Goal: Entertainment & Leisure: Consume media (video, audio)

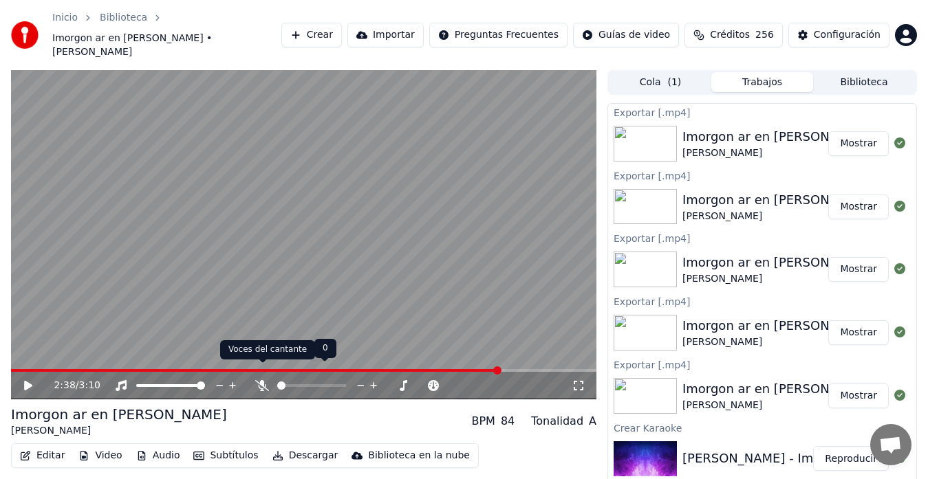
click at [264, 380] on icon at bounding box center [262, 385] width 14 height 11
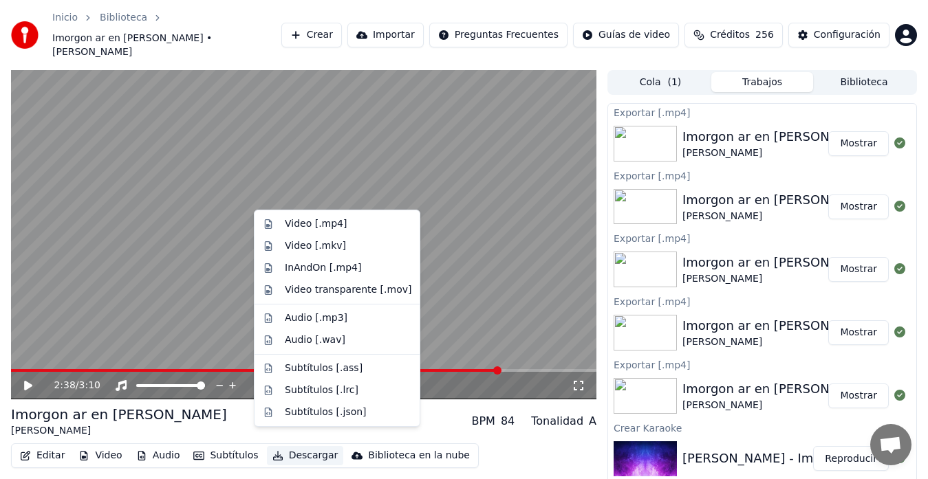
click at [292, 446] on button "Descargar" at bounding box center [305, 455] width 77 height 19
click at [300, 228] on div "Video [.mp4]" at bounding box center [316, 224] width 62 height 14
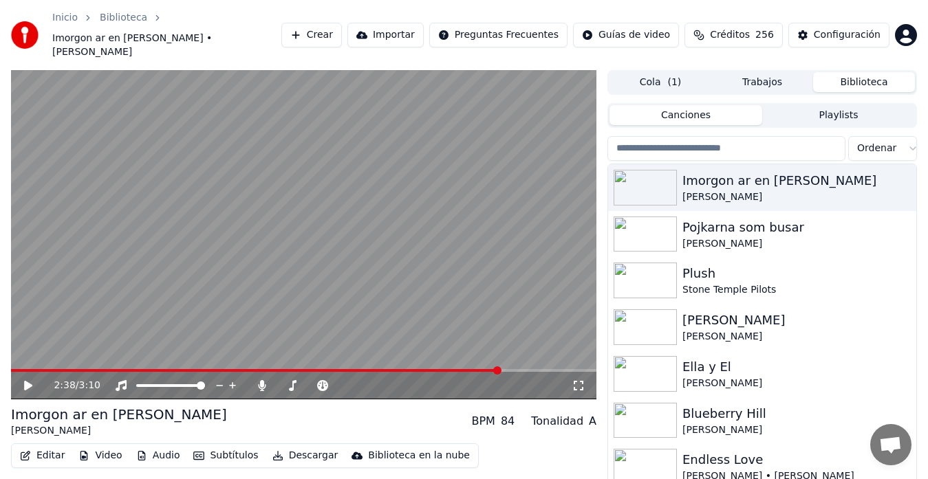
click at [852, 72] on button "Biblioteca" at bounding box center [864, 82] width 102 height 20
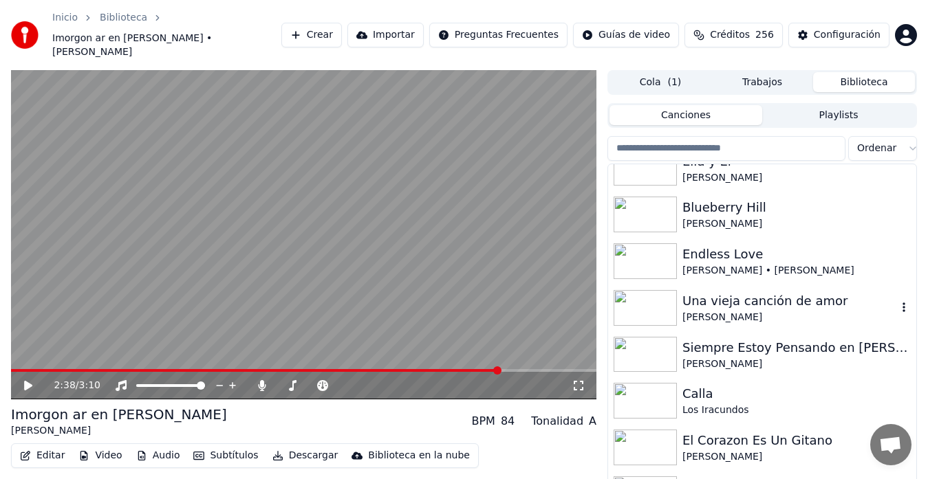
scroll to position [184, 0]
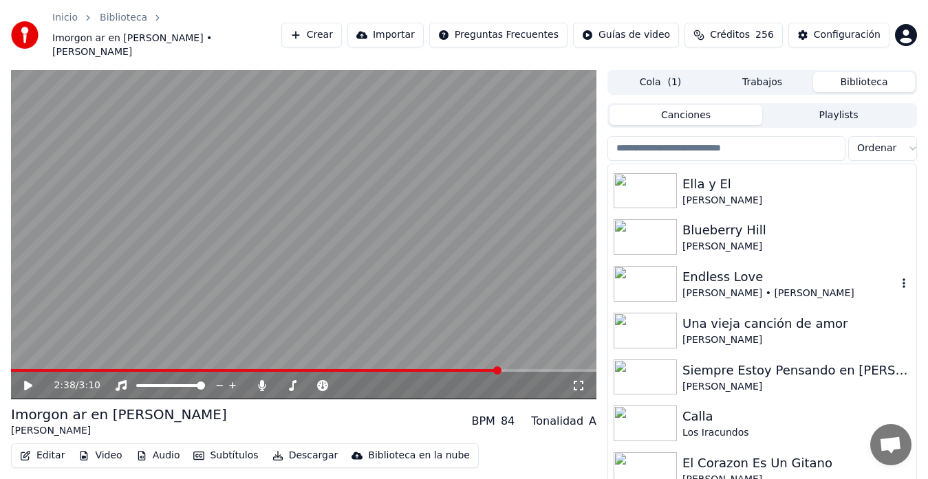
click at [737, 272] on div "Endless Love" at bounding box center [789, 277] width 215 height 19
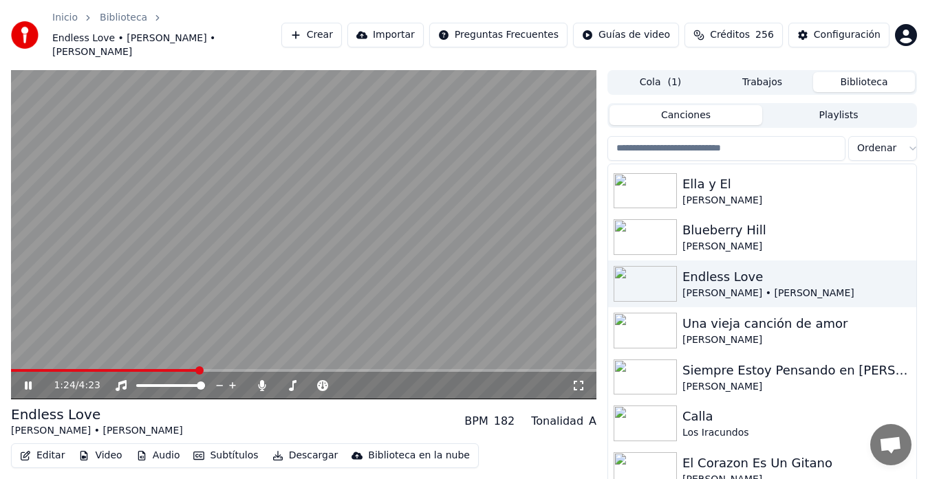
click at [31, 382] on icon at bounding box center [28, 386] width 7 height 8
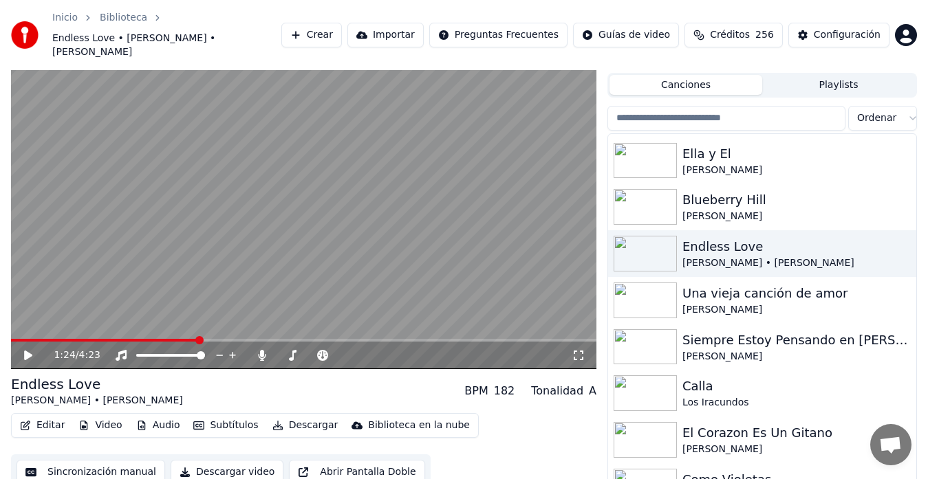
click at [98, 461] on button "Sincronización manual" at bounding box center [91, 472] width 149 height 25
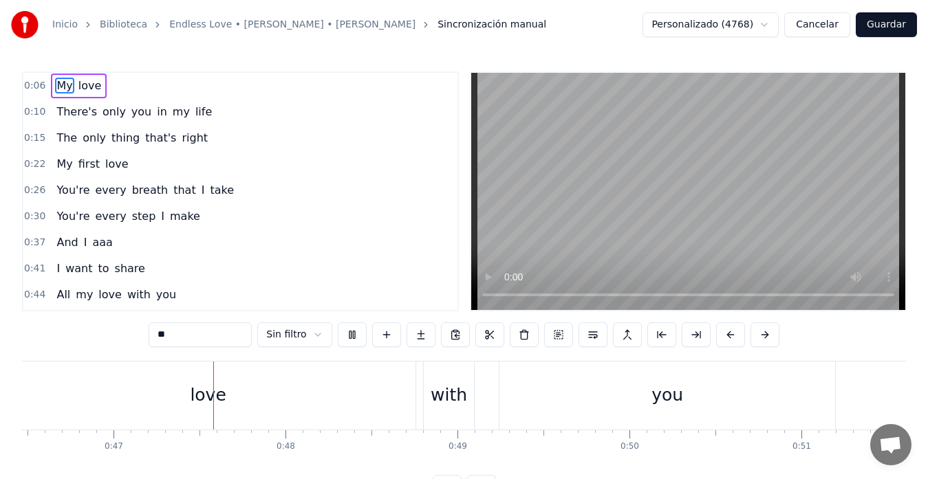
scroll to position [0, 8020]
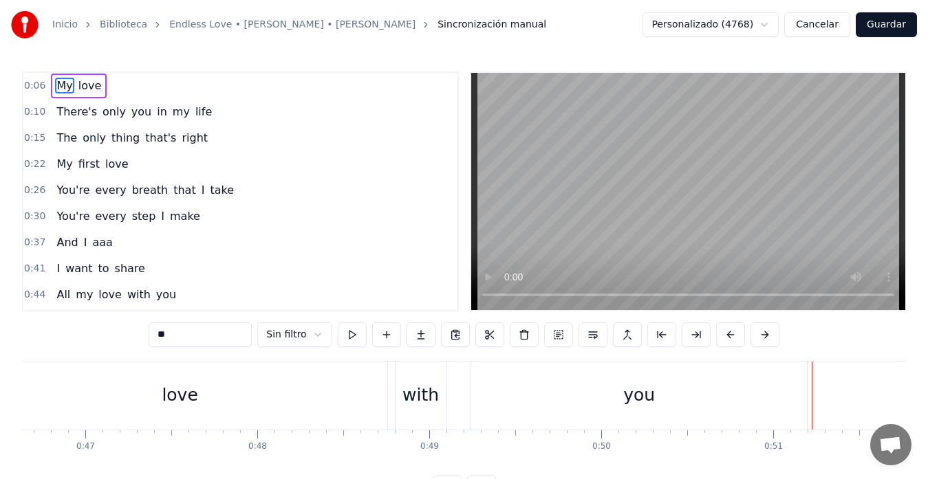
click at [822, 26] on button "Cancelar" at bounding box center [817, 24] width 66 height 25
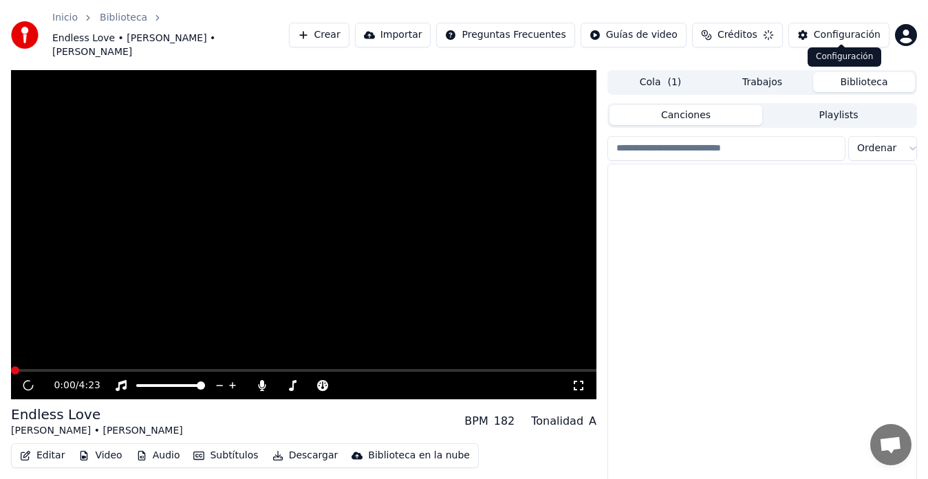
scroll to position [30, 0]
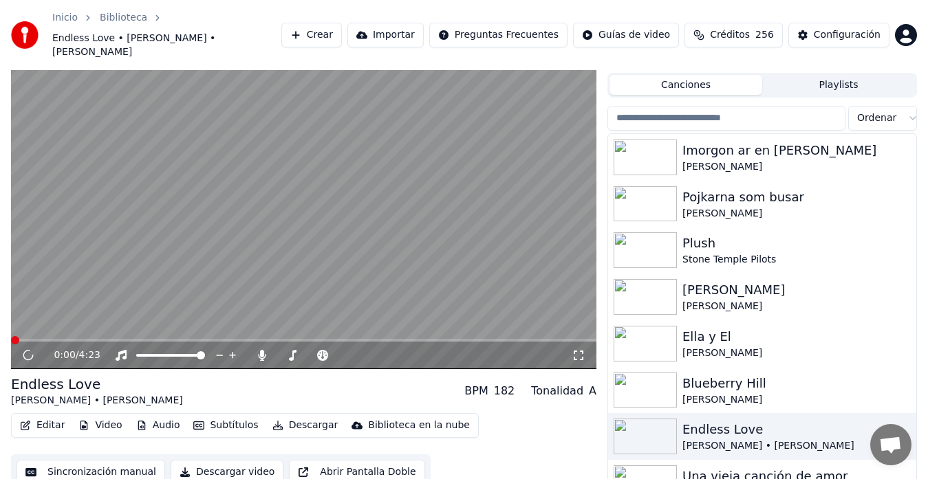
click at [48, 416] on button "Editar" at bounding box center [42, 425] width 56 height 19
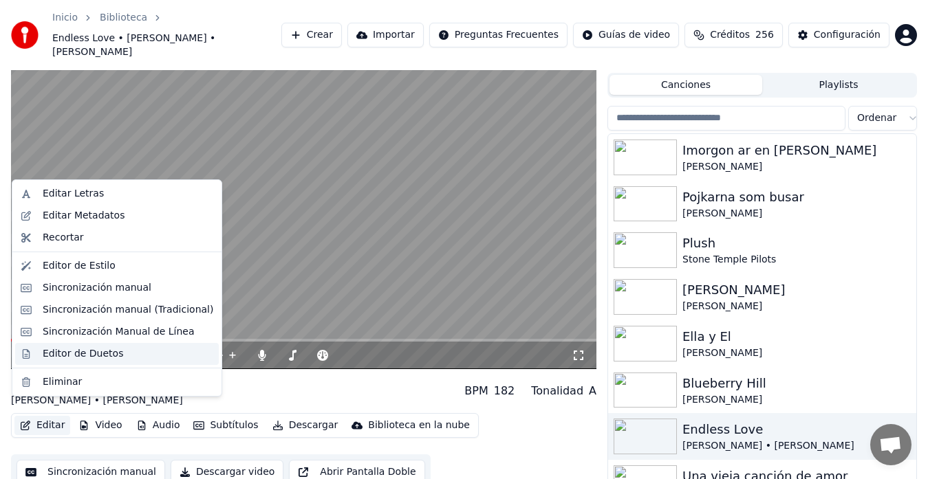
click at [57, 354] on div "Editor de Duetos" at bounding box center [83, 354] width 80 height 14
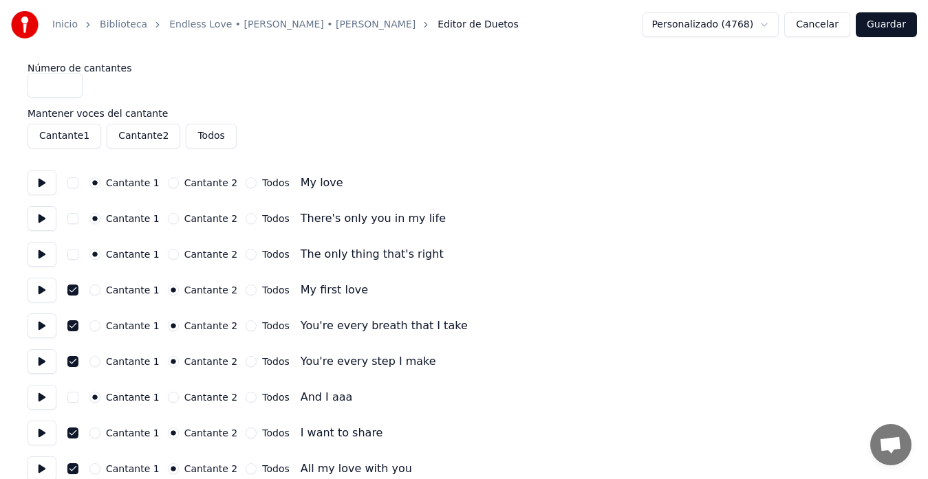
click at [168, 256] on button "Cantante 2" at bounding box center [173, 254] width 11 height 11
click at [168, 214] on button "Cantante 2" at bounding box center [173, 218] width 11 height 11
click at [168, 186] on button "Cantante 2" at bounding box center [173, 182] width 11 height 11
click at [168, 400] on button "Cantante 2" at bounding box center [173, 397] width 11 height 11
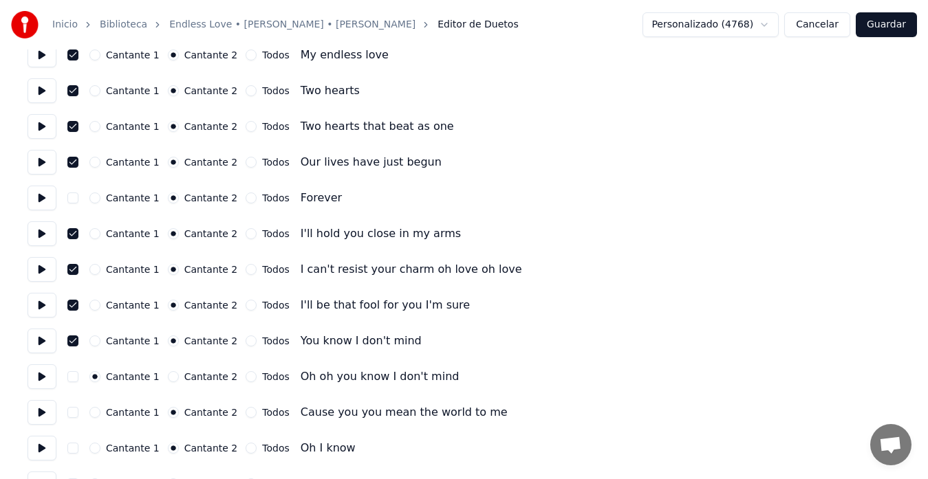
scroll to position [642, 0]
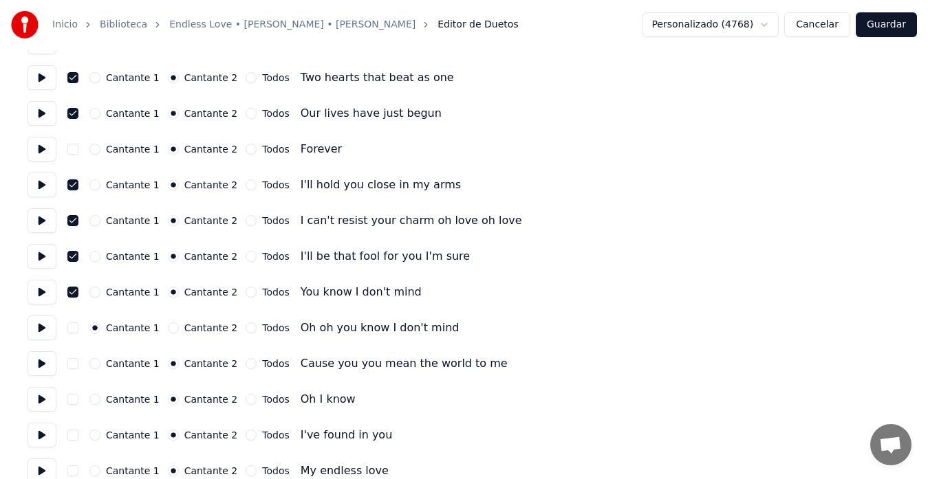
click at [168, 330] on button "Cantante 2" at bounding box center [173, 328] width 11 height 11
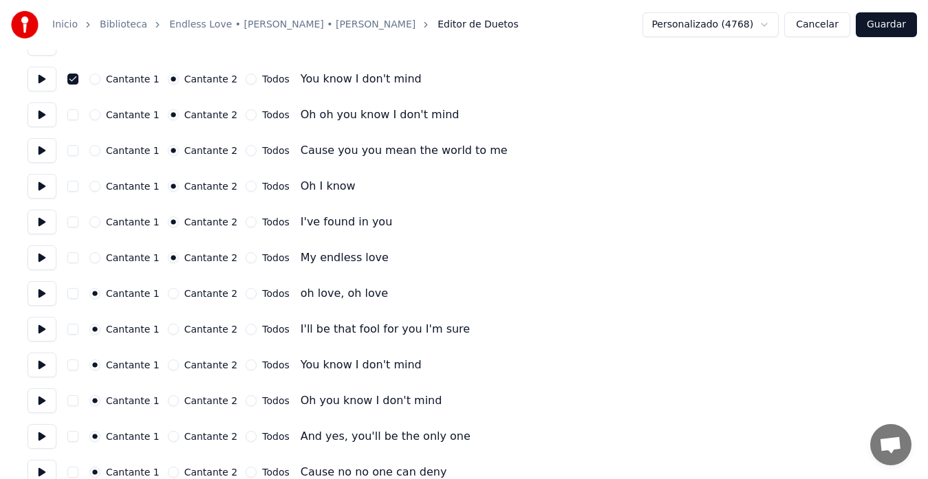
scroll to position [872, 0]
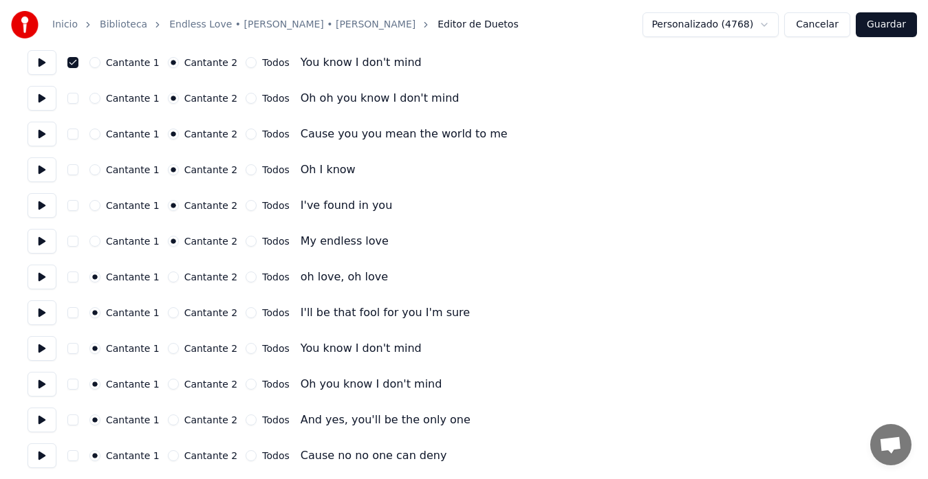
click at [168, 279] on button "Cantante 2" at bounding box center [173, 277] width 11 height 11
drag, startPoint x: 166, startPoint y: 311, endPoint x: 166, endPoint y: 321, distance: 9.6
click at [168, 312] on button "Cantante 2" at bounding box center [173, 313] width 11 height 11
click at [168, 347] on button "Cantante 2" at bounding box center [173, 348] width 11 height 11
click at [168, 383] on button "Cantante 2" at bounding box center [173, 384] width 11 height 11
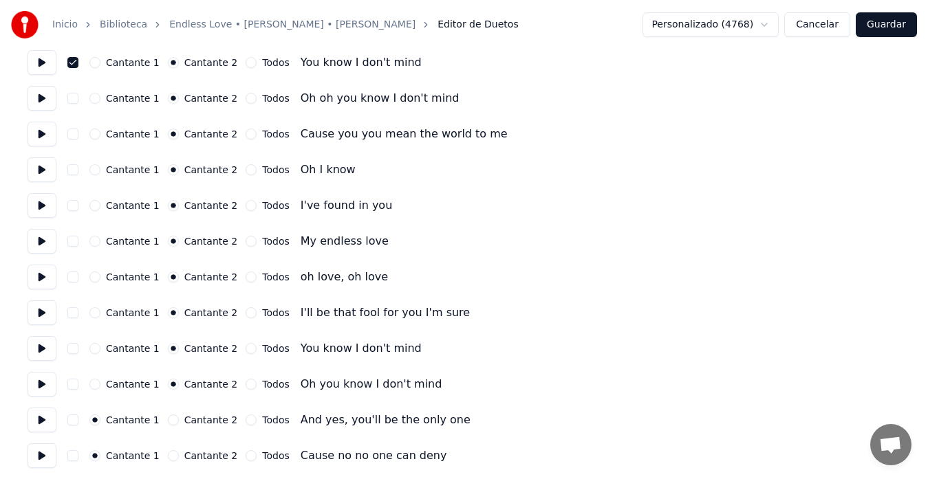
click at [168, 422] on button "Cantante 2" at bounding box center [173, 420] width 11 height 11
click at [168, 455] on button "Cantante 2" at bounding box center [173, 456] width 11 height 11
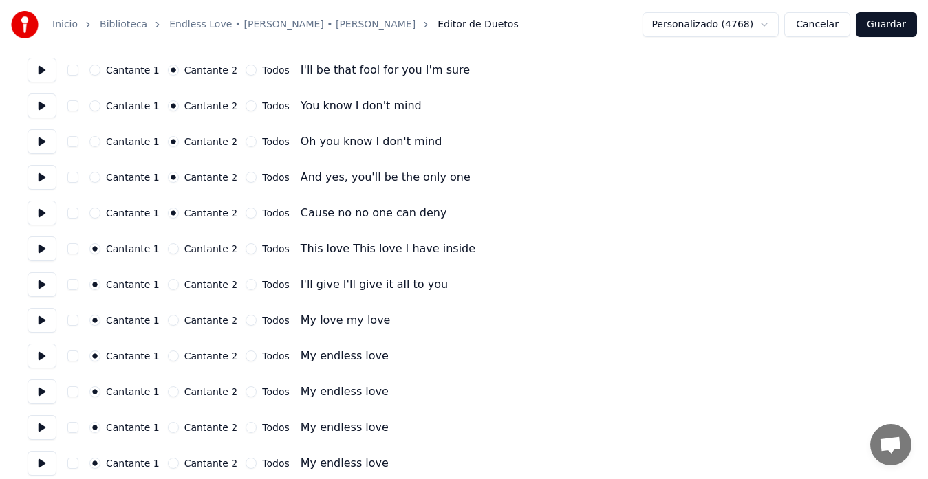
scroll to position [1125, 0]
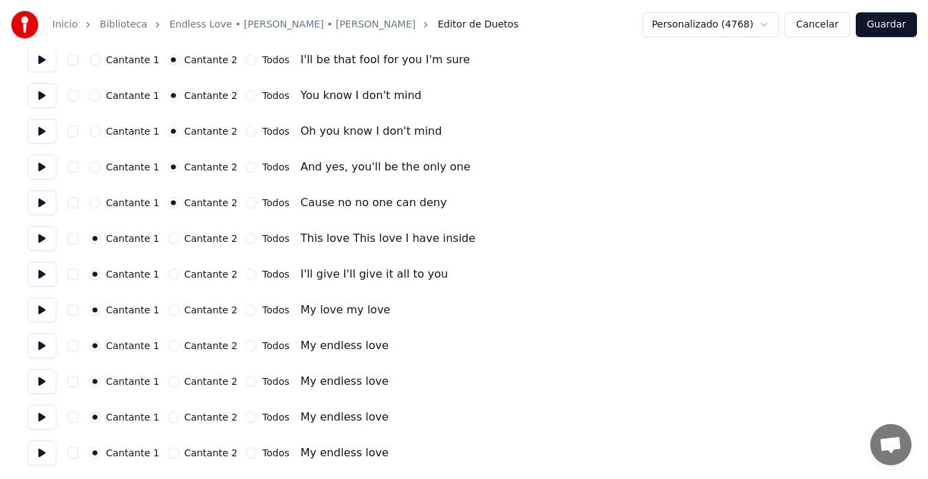
click at [168, 237] on button "Cantante 2" at bounding box center [173, 238] width 11 height 11
click at [168, 274] on button "Cantante 2" at bounding box center [173, 274] width 11 height 11
click at [168, 314] on button "Cantante 2" at bounding box center [173, 310] width 11 height 11
click at [168, 344] on button "Cantante 2" at bounding box center [173, 346] width 11 height 11
click at [168, 386] on button "Cantante 2" at bounding box center [173, 381] width 11 height 11
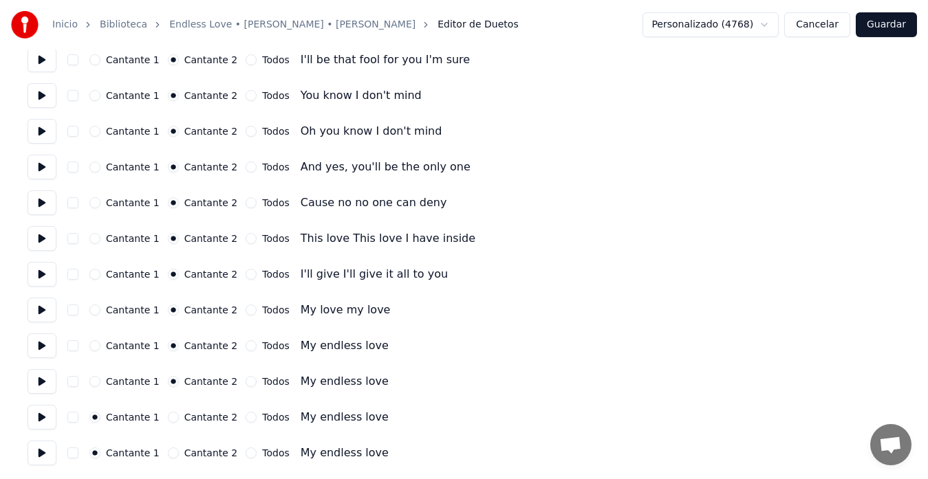
click at [168, 418] on button "Cantante 2" at bounding box center [173, 417] width 11 height 11
click at [169, 454] on button "Cantante 2" at bounding box center [173, 453] width 11 height 11
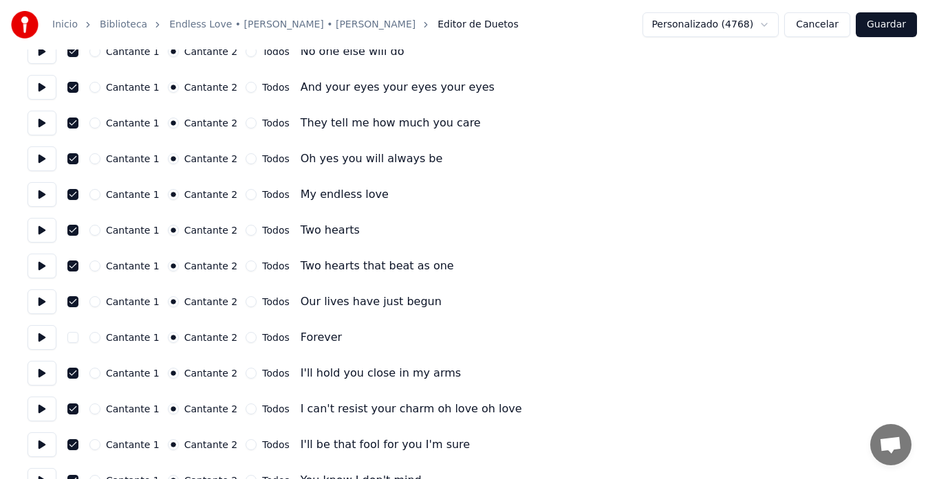
scroll to position [437, 0]
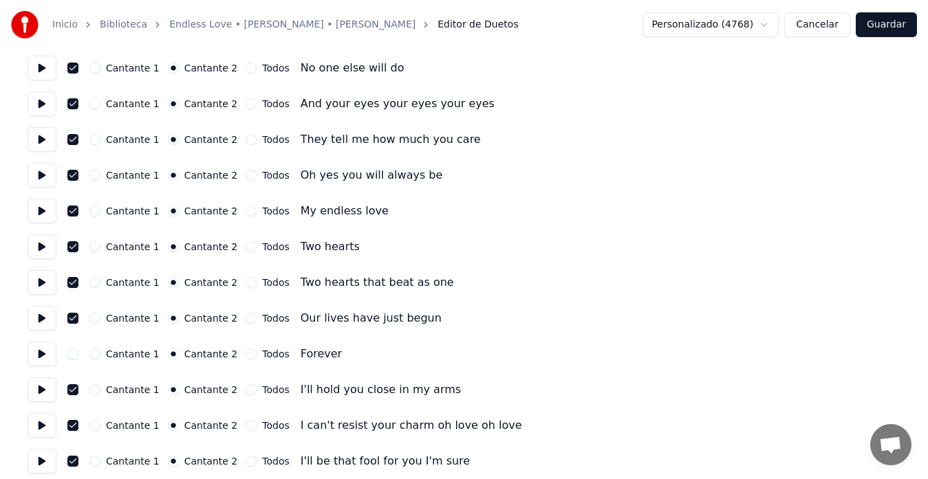
click at [893, 29] on button "Guardar" at bounding box center [886, 24] width 61 height 25
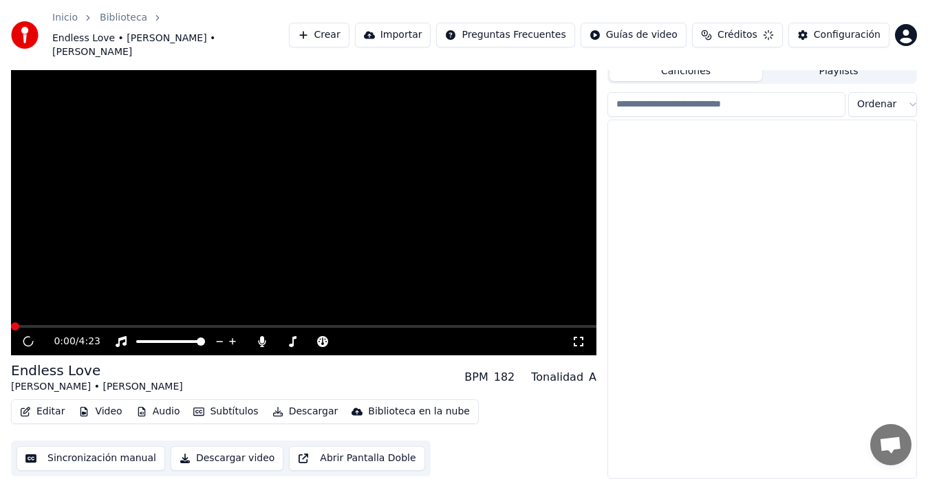
scroll to position [30, 0]
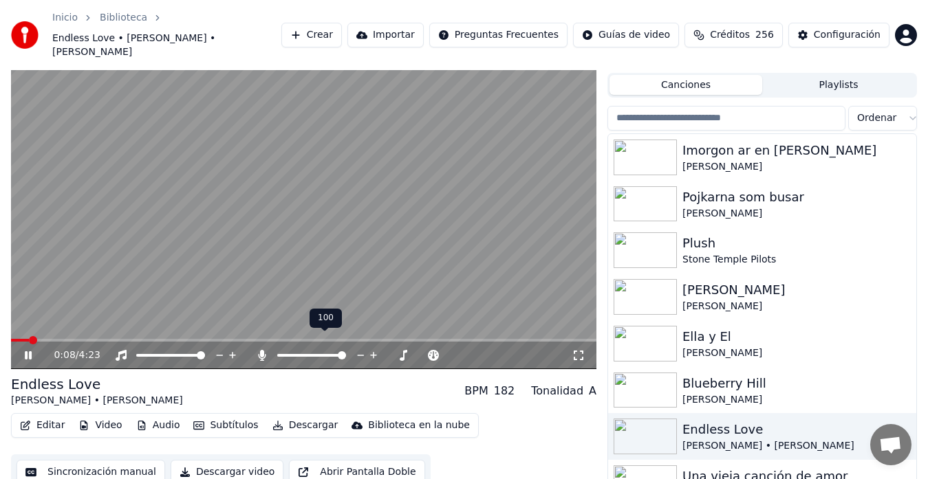
click at [261, 350] on icon at bounding box center [263, 355] width 8 height 11
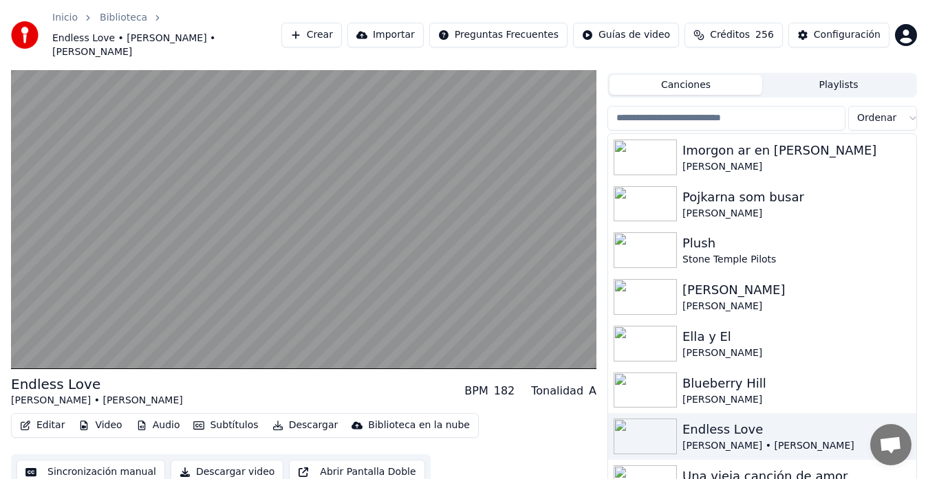
click at [52, 416] on button "Editar" at bounding box center [42, 425] width 56 height 19
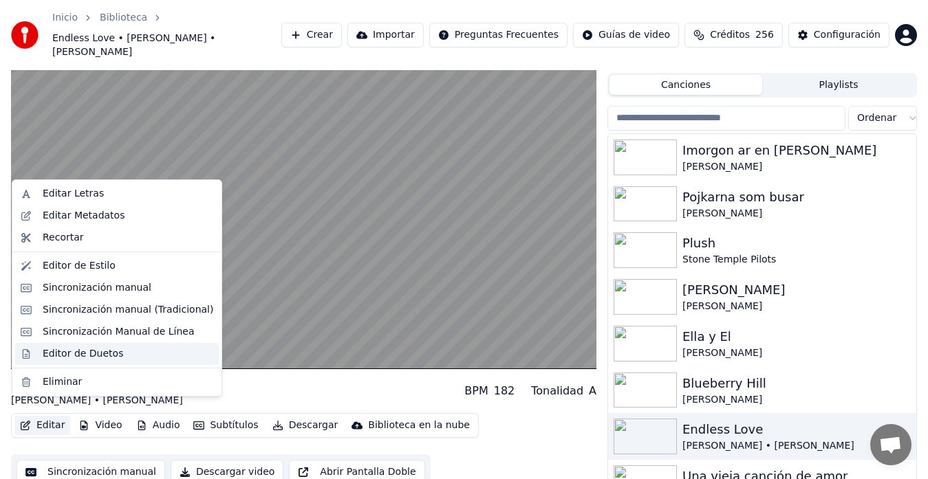
click at [58, 356] on div "Editor de Duetos" at bounding box center [83, 354] width 80 height 14
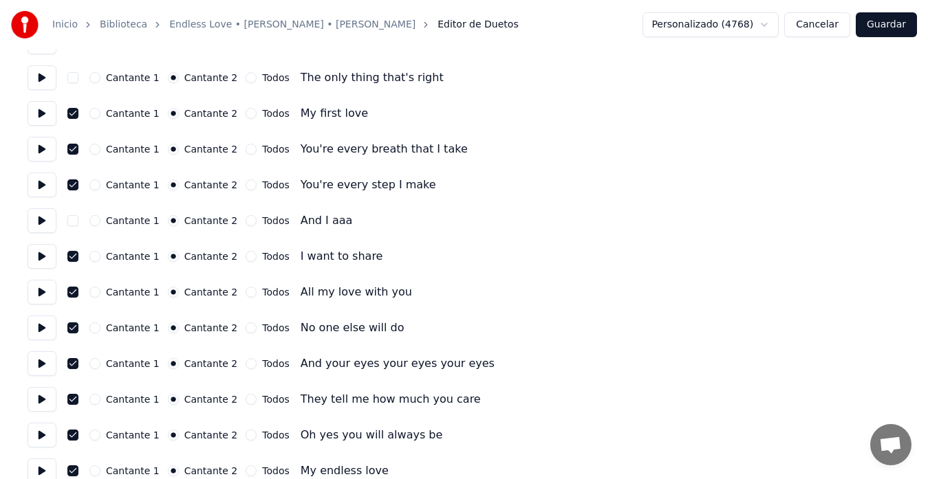
scroll to position [184, 0]
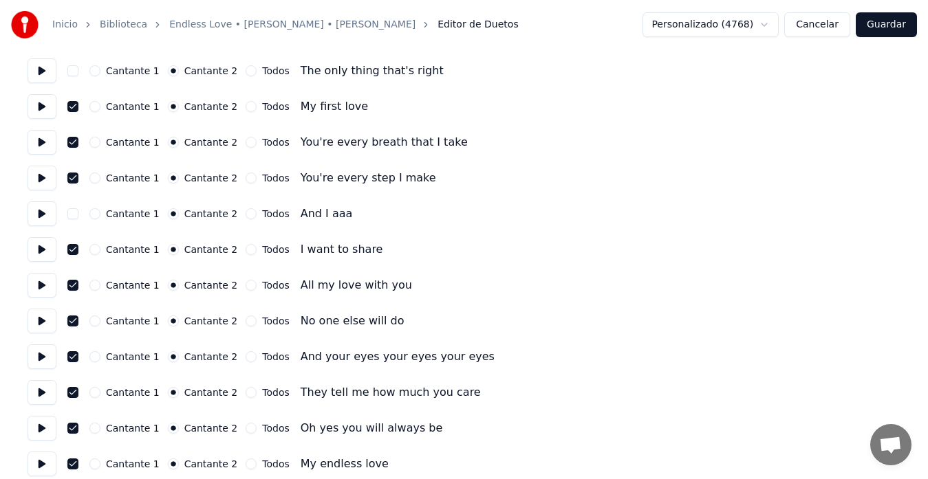
click at [74, 214] on button "button" at bounding box center [72, 213] width 11 height 11
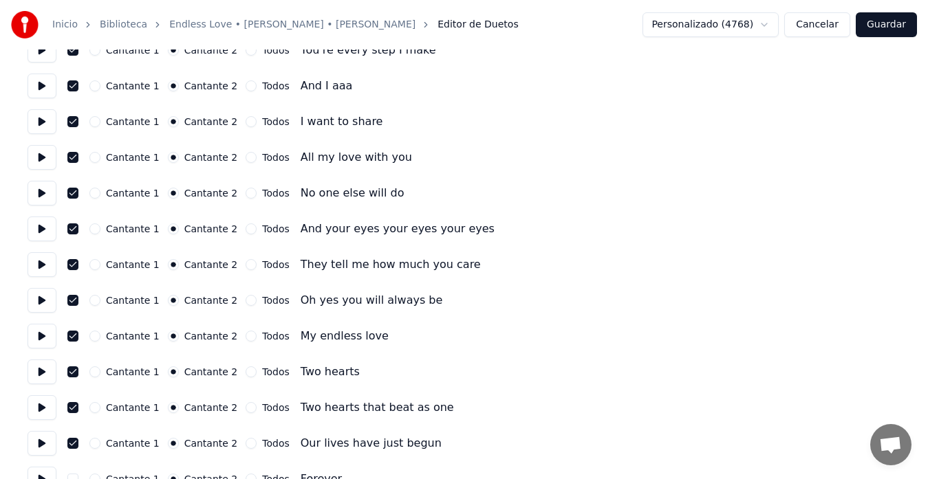
scroll to position [367, 0]
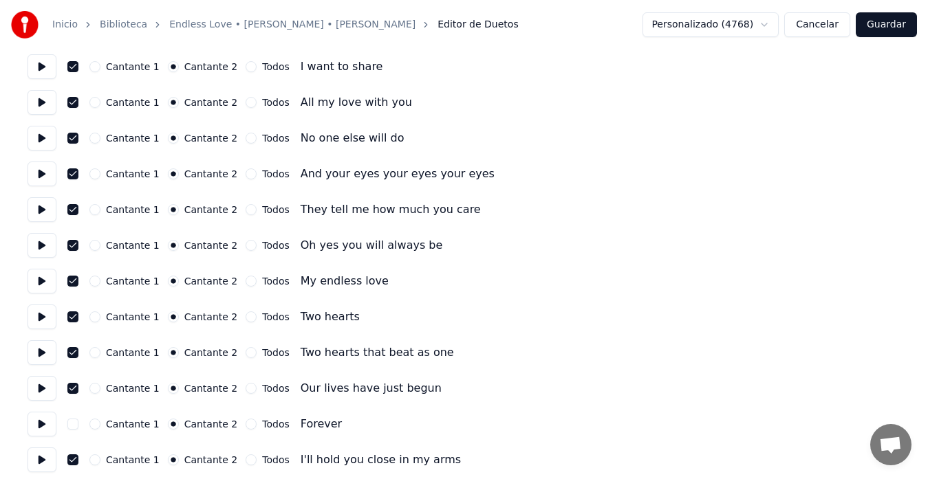
click at [75, 429] on button "button" at bounding box center [72, 424] width 11 height 11
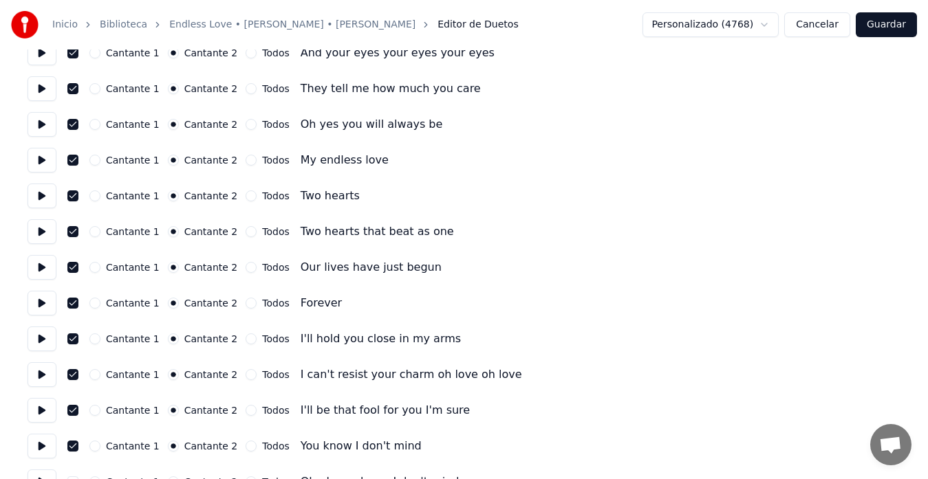
scroll to position [550, 0]
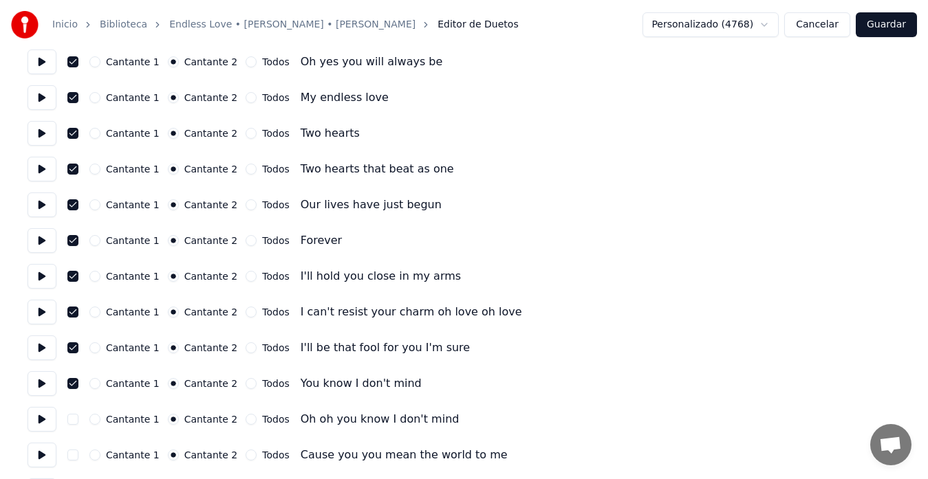
drag, startPoint x: 74, startPoint y: 419, endPoint x: 77, endPoint y: 429, distance: 10.9
click at [74, 420] on button "button" at bounding box center [72, 419] width 11 height 11
click at [74, 453] on button "button" at bounding box center [72, 455] width 11 height 11
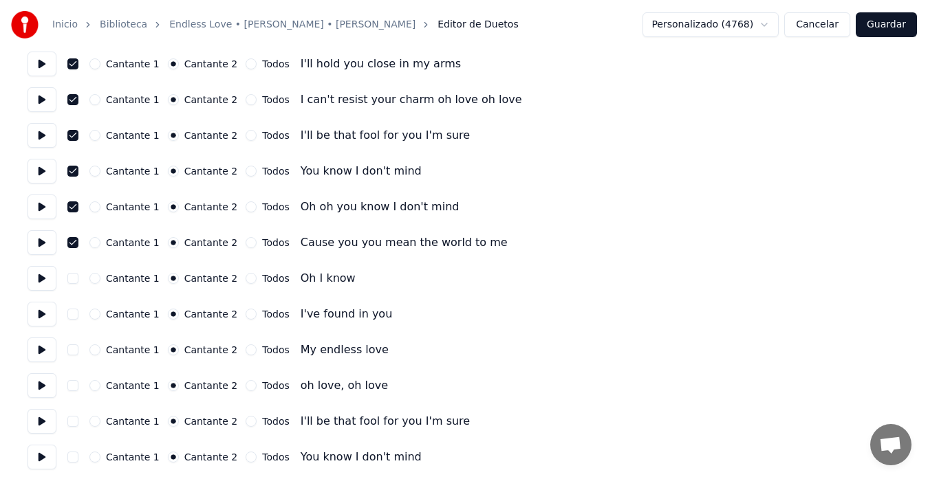
scroll to position [779, 0]
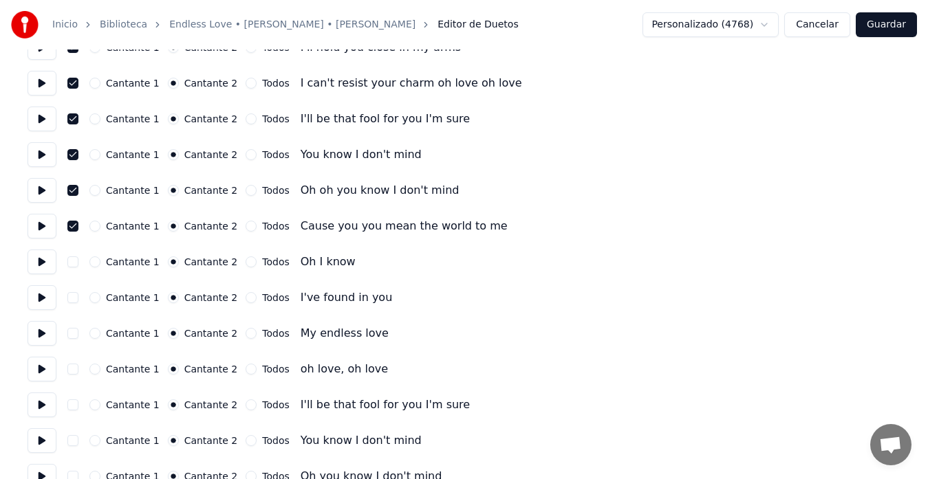
click at [70, 263] on button "button" at bounding box center [72, 262] width 11 height 11
click at [76, 301] on button "button" at bounding box center [72, 297] width 11 height 11
click at [72, 332] on button "button" at bounding box center [72, 333] width 11 height 11
click at [74, 370] on button "button" at bounding box center [72, 369] width 11 height 11
click at [75, 411] on div "Cantante 1 Cantante 2 Todos I'll be that fool for you I'm sure" at bounding box center [464, 405] width 873 height 25
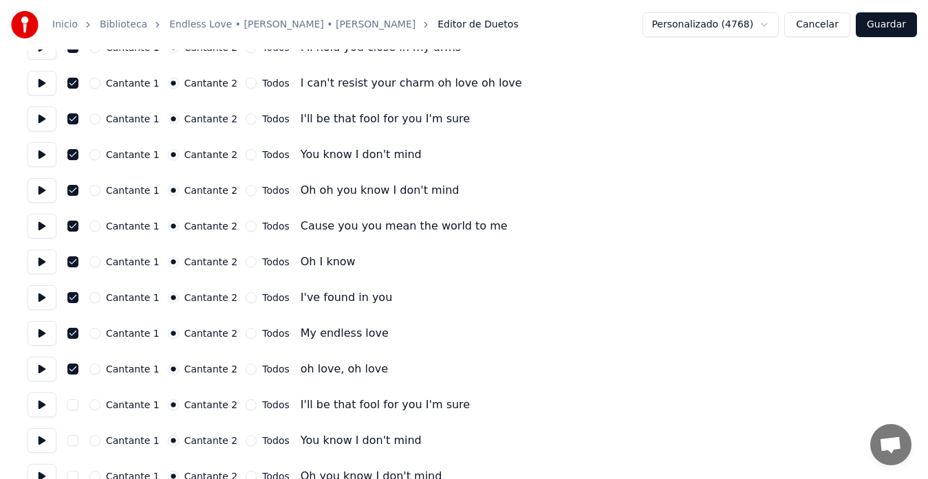
click at [70, 405] on button "button" at bounding box center [72, 405] width 11 height 11
drag, startPoint x: 67, startPoint y: 440, endPoint x: 72, endPoint y: 445, distance: 7.8
click at [67, 440] on div "Cantante 1 Cantante 2 Todos You know I don't mind" at bounding box center [464, 441] width 873 height 25
click at [73, 444] on button "button" at bounding box center [72, 440] width 11 height 11
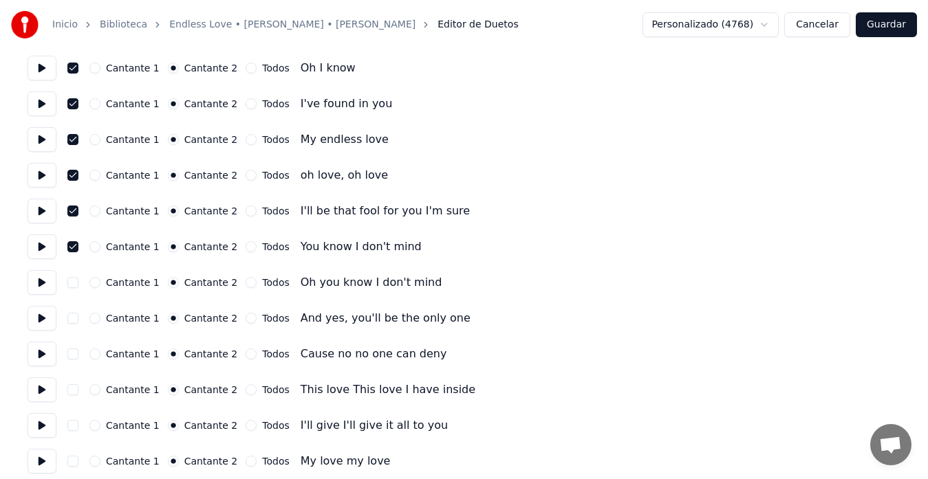
scroll to position [1009, 0]
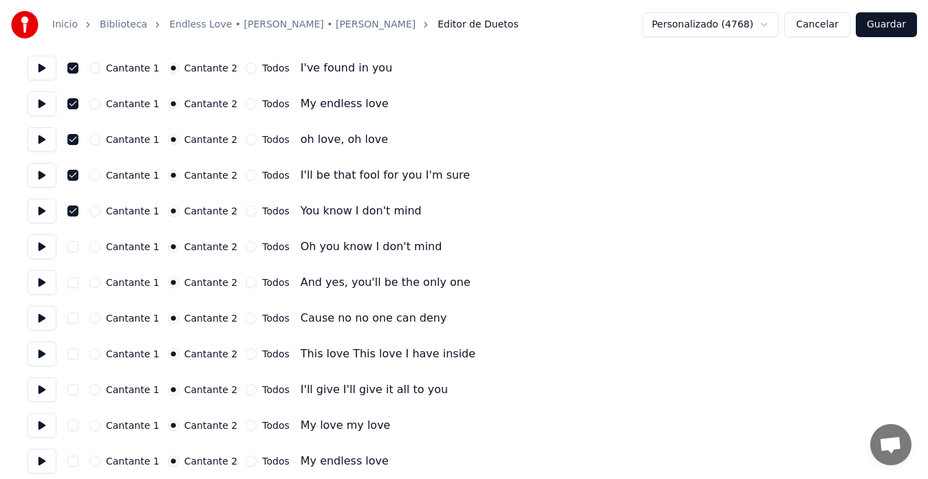
click at [74, 251] on button "button" at bounding box center [72, 246] width 11 height 11
drag, startPoint x: 72, startPoint y: 279, endPoint x: 71, endPoint y: 287, distance: 8.3
click at [72, 280] on button "button" at bounding box center [72, 282] width 11 height 11
drag, startPoint x: 73, startPoint y: 319, endPoint x: 74, endPoint y: 327, distance: 8.4
click at [73, 321] on button "button" at bounding box center [72, 318] width 11 height 11
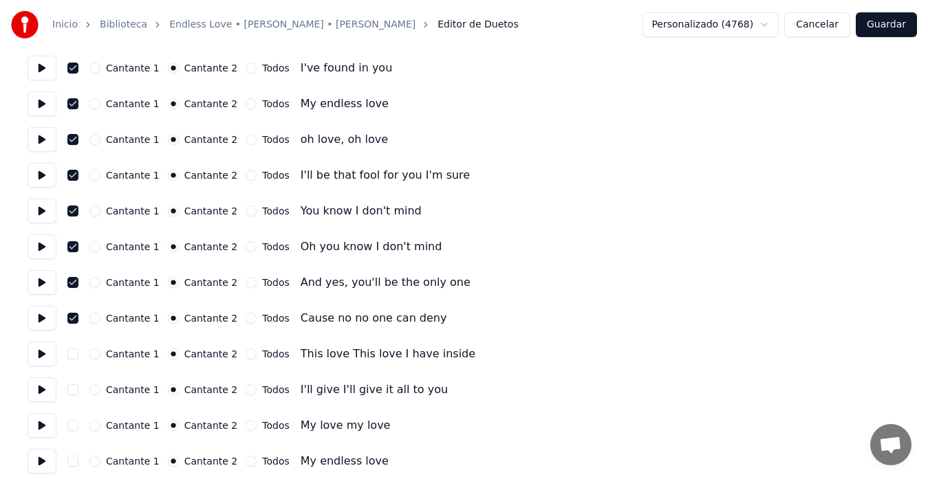
click at [74, 356] on button "button" at bounding box center [72, 354] width 11 height 11
click at [72, 391] on button "button" at bounding box center [72, 390] width 11 height 11
click at [76, 429] on button "button" at bounding box center [72, 425] width 11 height 11
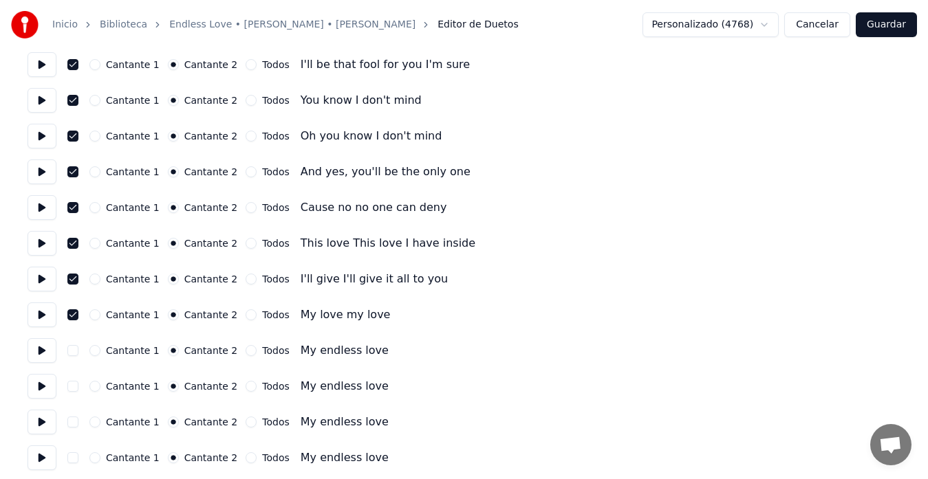
scroll to position [1125, 0]
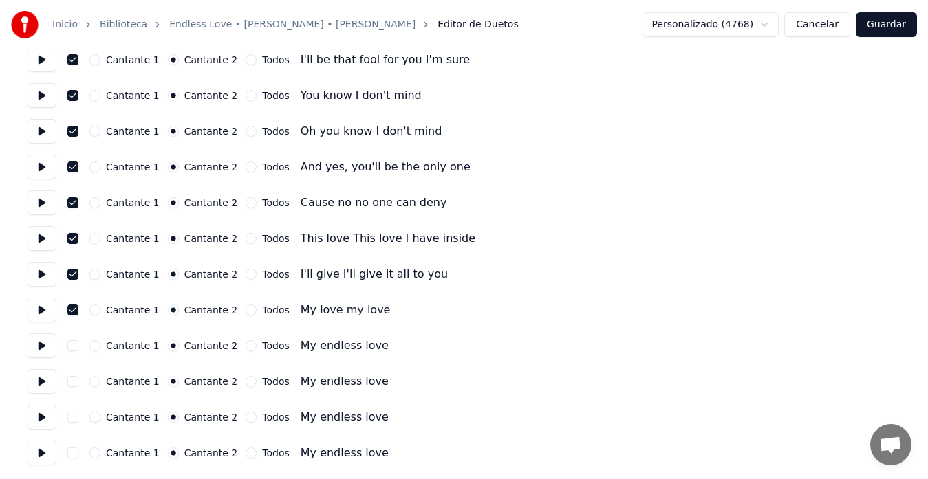
click at [72, 345] on button "button" at bounding box center [72, 346] width 11 height 11
click at [73, 383] on button "button" at bounding box center [72, 381] width 11 height 11
click at [75, 418] on button "button" at bounding box center [72, 417] width 11 height 11
click at [74, 455] on button "button" at bounding box center [72, 453] width 11 height 11
click at [888, 30] on button "Guardar" at bounding box center [886, 24] width 61 height 25
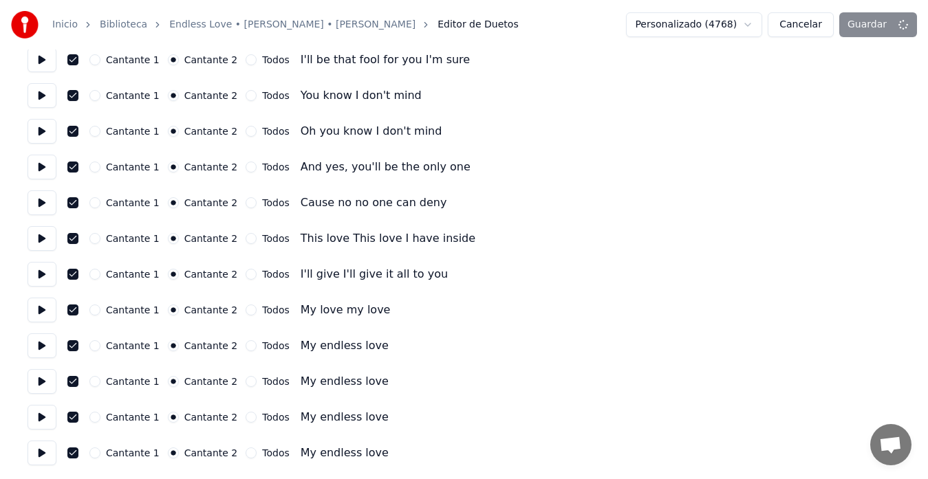
scroll to position [30, 0]
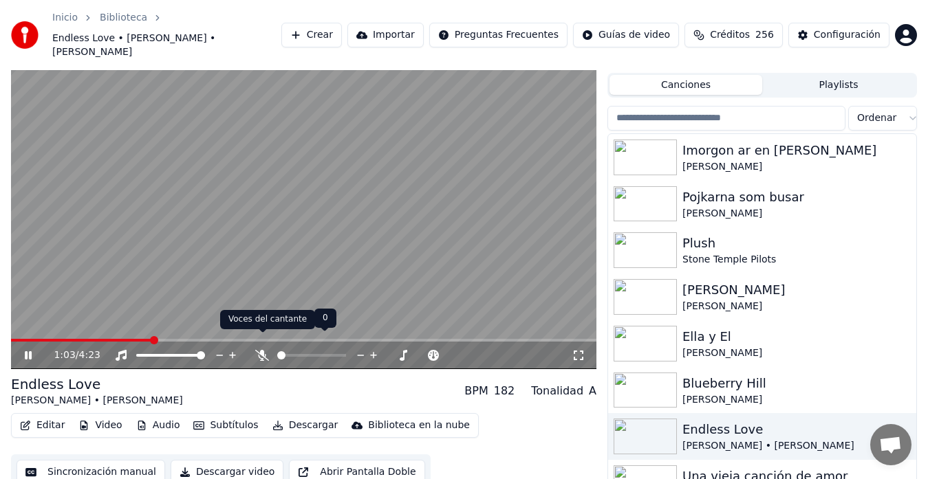
click at [261, 350] on icon at bounding box center [262, 355] width 14 height 11
click at [261, 350] on icon at bounding box center [263, 355] width 8 height 11
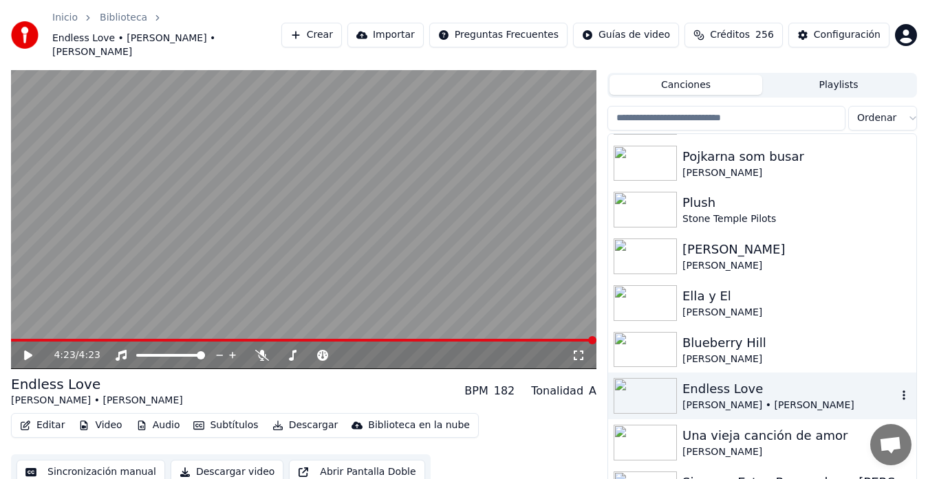
scroll to position [229, 0]
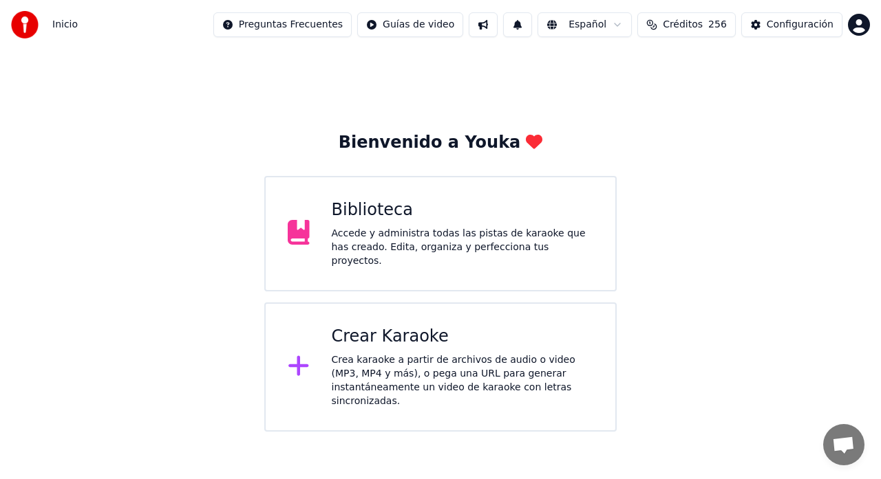
click at [378, 332] on div "Crear Karaoke" at bounding box center [463, 337] width 262 height 22
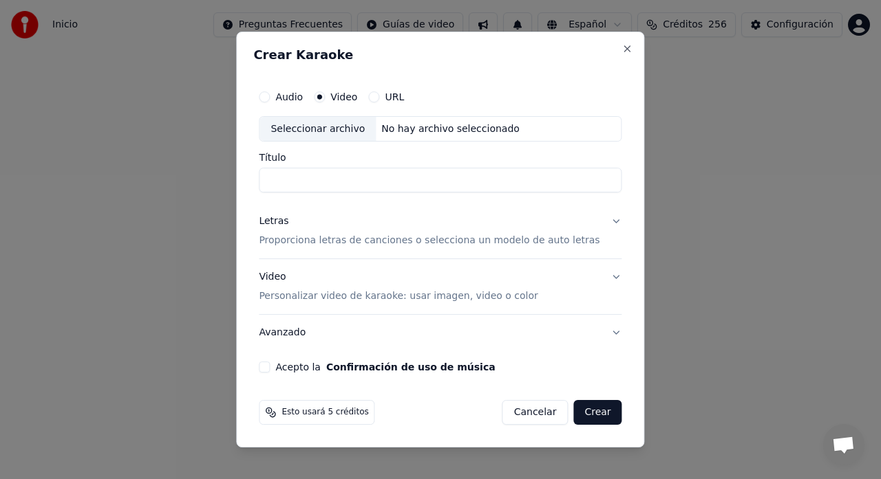
click at [530, 418] on button "Cancelar" at bounding box center [535, 412] width 66 height 25
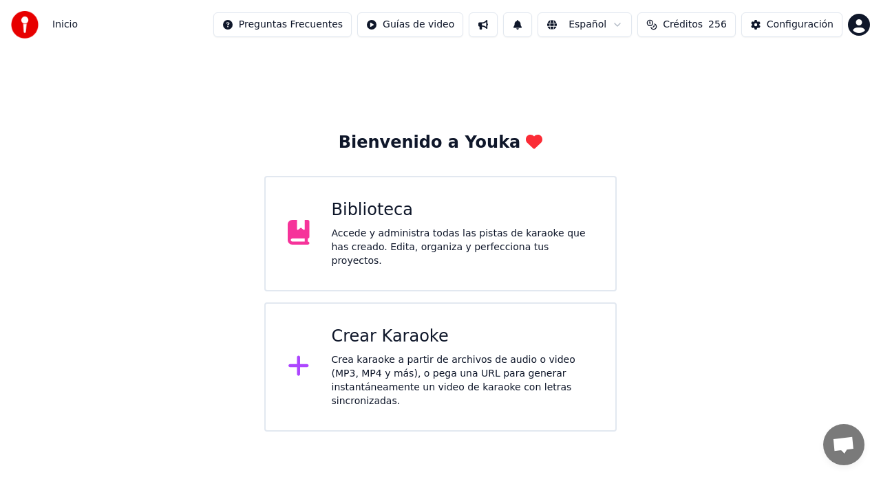
click at [376, 356] on div "Crea karaoke a partir de archivos de audio o video (MP3, MP4 y más), o pega una…" at bounding box center [463, 381] width 262 height 55
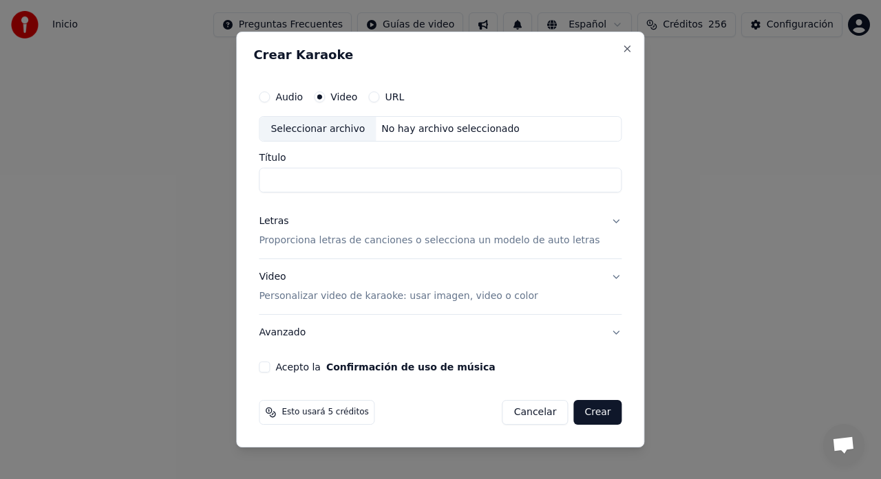
click at [528, 417] on button "Cancelar" at bounding box center [535, 412] width 66 height 25
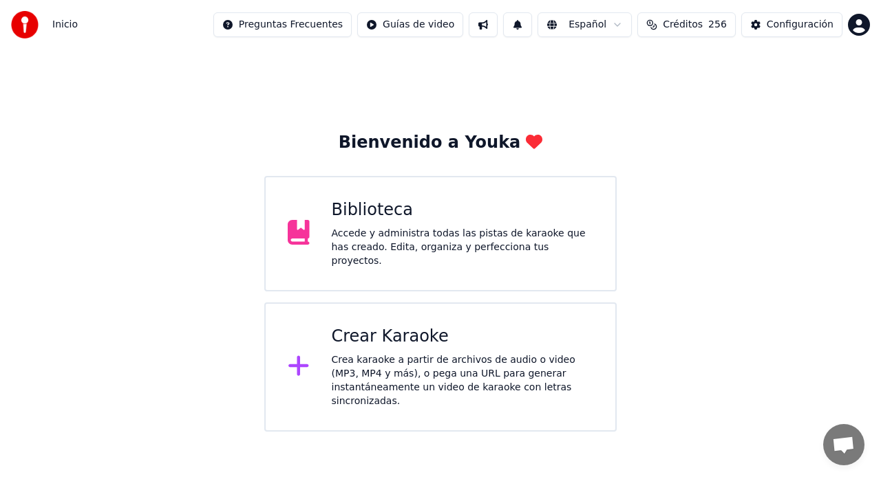
click at [406, 210] on div "Biblioteca" at bounding box center [463, 211] width 262 height 22
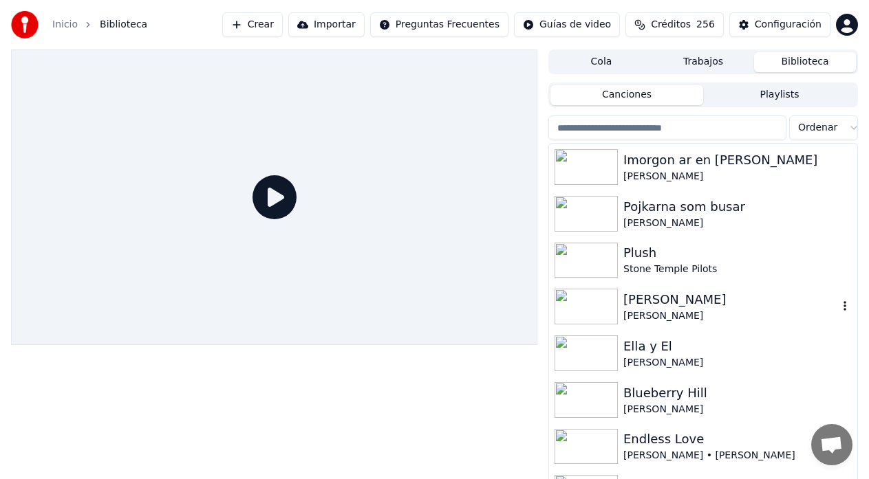
click at [676, 312] on div "[PERSON_NAME]" at bounding box center [730, 317] width 215 height 14
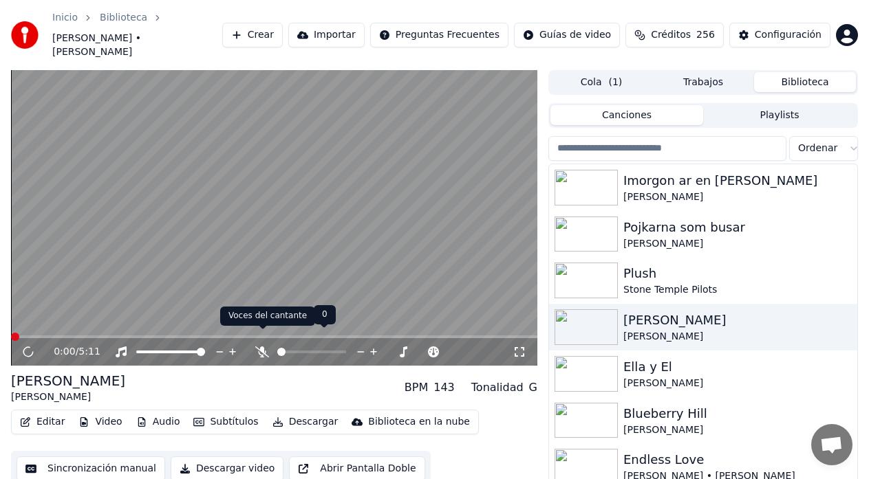
click at [260, 347] on icon at bounding box center [262, 352] width 14 height 11
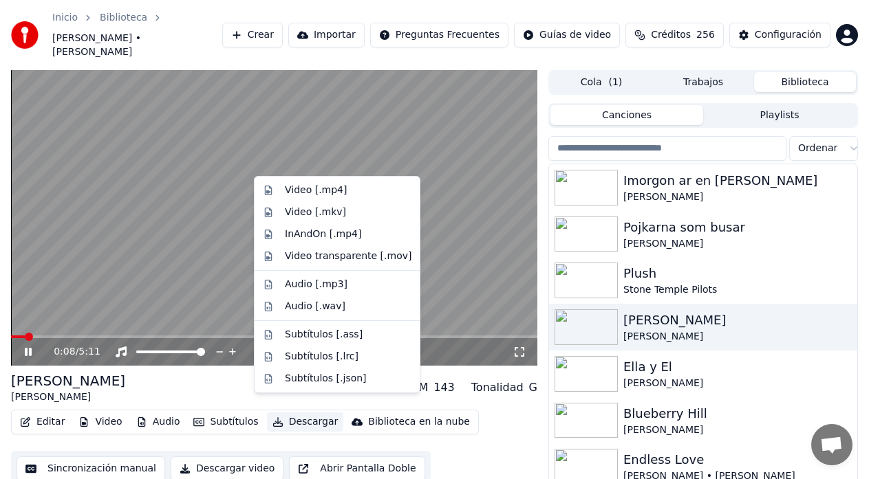
click at [290, 413] on button "Descargar" at bounding box center [305, 422] width 77 height 19
click at [297, 194] on div "Video [.mp4]" at bounding box center [316, 191] width 62 height 14
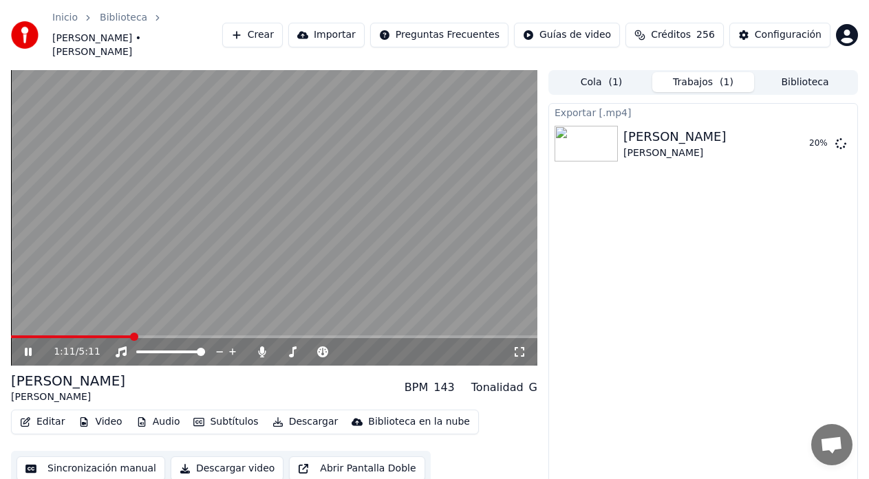
click at [27, 348] on icon at bounding box center [28, 352] width 7 height 8
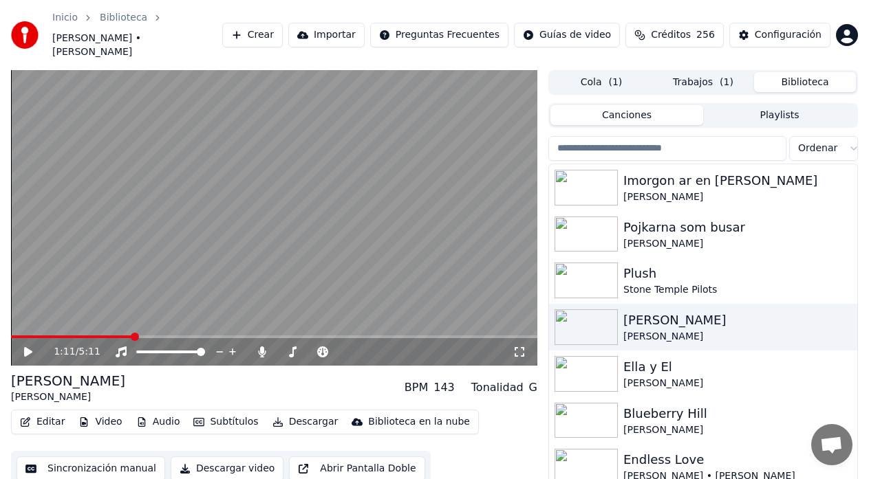
click at [819, 72] on button "Biblioteca" at bounding box center [805, 82] width 102 height 20
click at [658, 359] on div "Ella y El" at bounding box center [730, 367] width 215 height 19
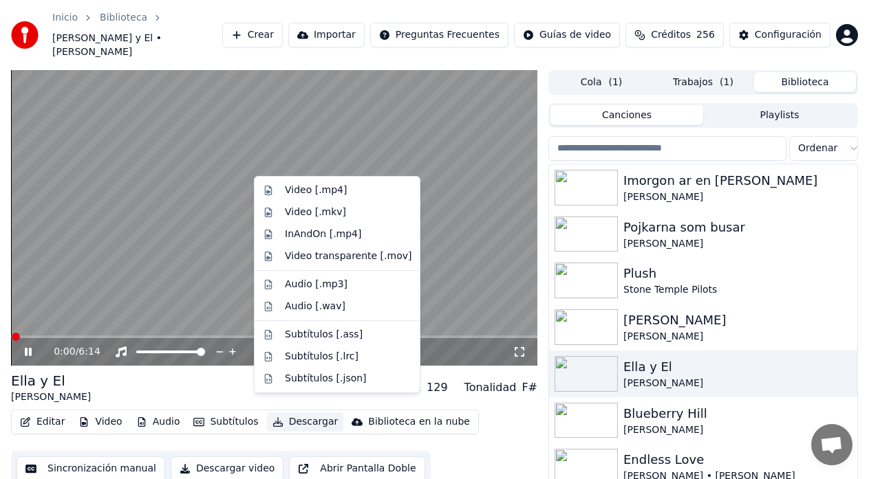
click at [292, 413] on button "Descargar" at bounding box center [305, 422] width 77 height 19
click at [285, 192] on div "Video [.mp4]" at bounding box center [316, 191] width 62 height 14
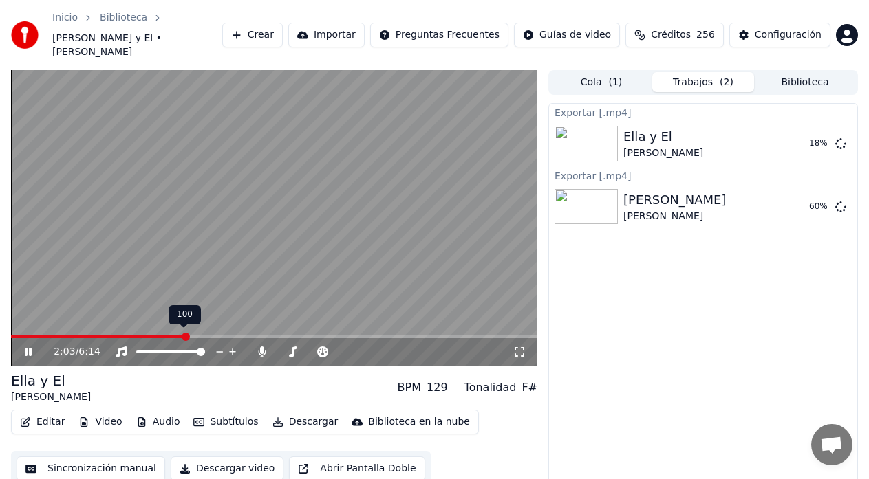
drag, startPoint x: 196, startPoint y: 336, endPoint x: 138, endPoint y: 344, distance: 58.3
click at [131, 345] on div at bounding box center [183, 352] width 111 height 14
click at [138, 348] on span at bounding box center [141, 352] width 8 height 8
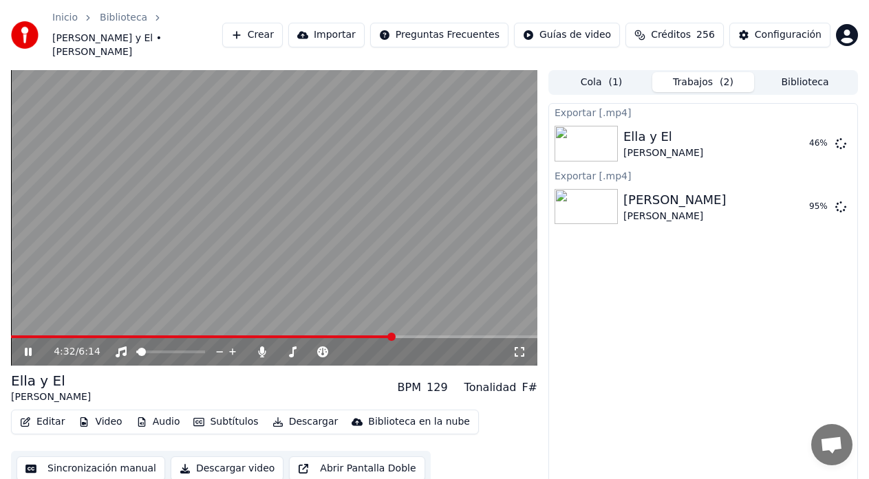
click at [28, 347] on icon at bounding box center [38, 352] width 32 height 11
click at [797, 72] on button "Biblioteca" at bounding box center [805, 82] width 102 height 20
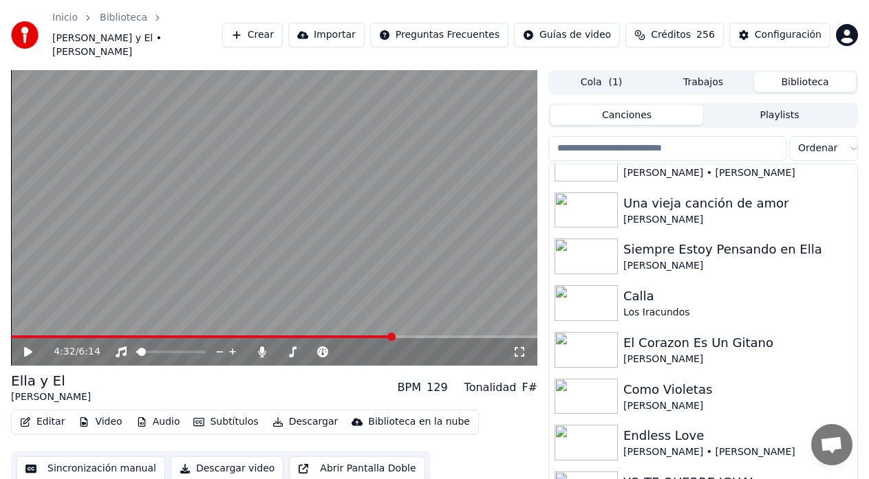
scroll to position [367, 0]
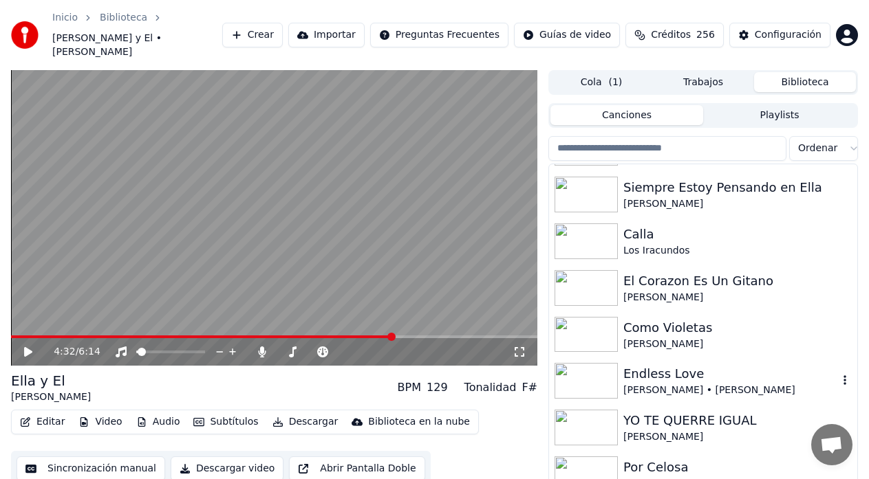
click at [683, 384] on div "[PERSON_NAME] • [PERSON_NAME]" at bounding box center [730, 391] width 215 height 14
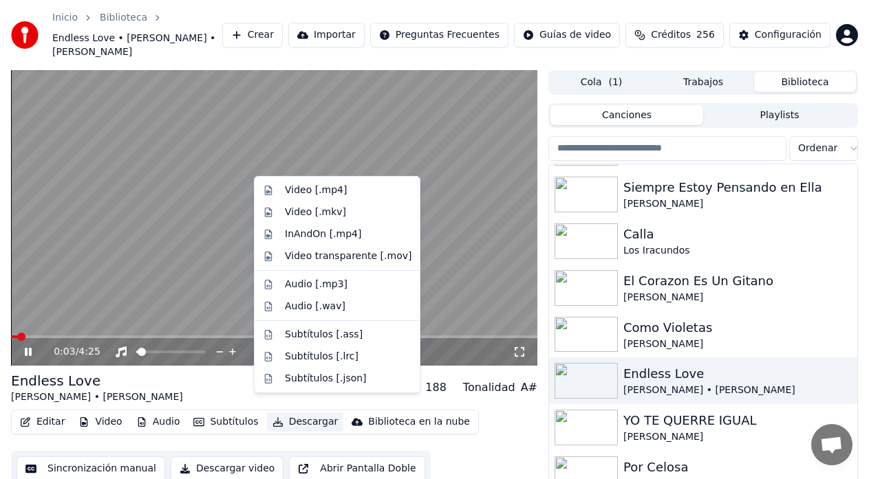
click at [292, 413] on button "Descargar" at bounding box center [305, 422] width 77 height 19
click at [298, 193] on div "Video [.mp4]" at bounding box center [316, 191] width 62 height 14
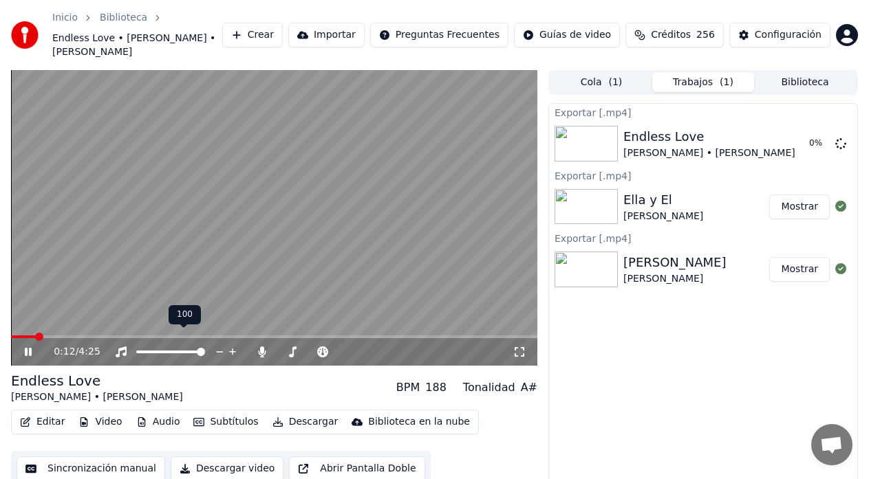
click at [205, 348] on span at bounding box center [201, 352] width 8 height 8
click at [31, 348] on icon at bounding box center [28, 352] width 7 height 8
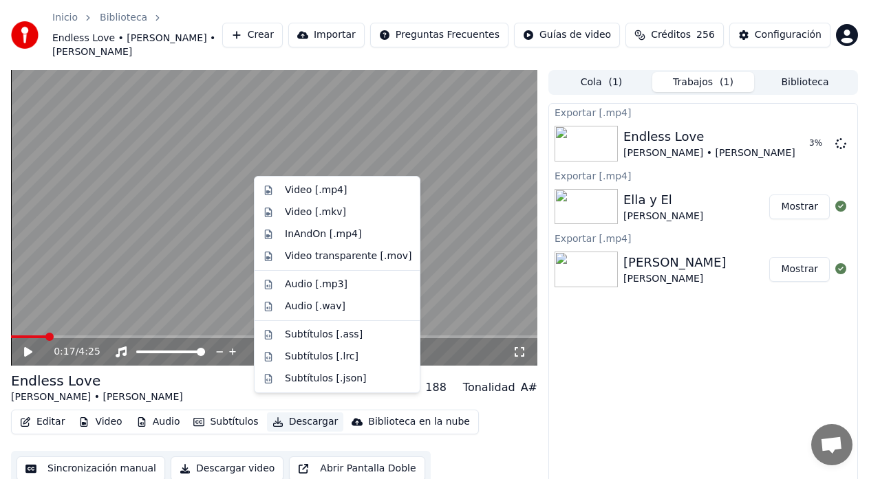
click at [285, 413] on button "Descargar" at bounding box center [305, 422] width 77 height 19
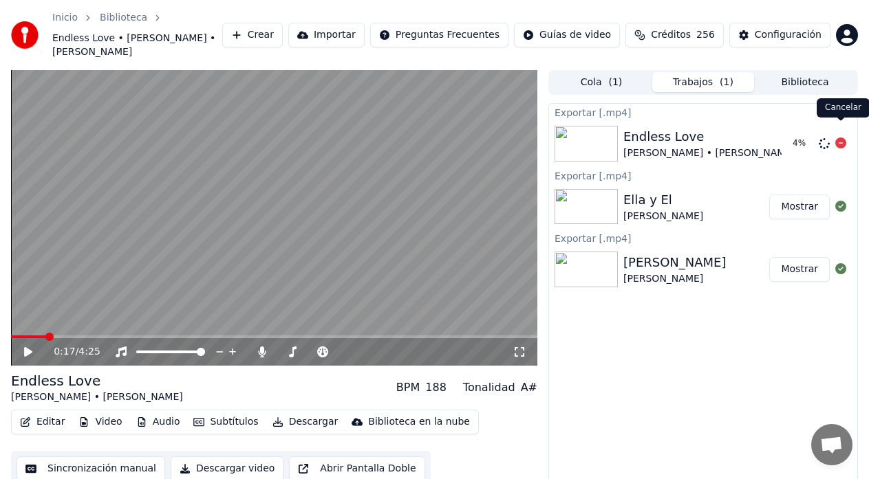
click at [839, 138] on icon at bounding box center [840, 143] width 11 height 11
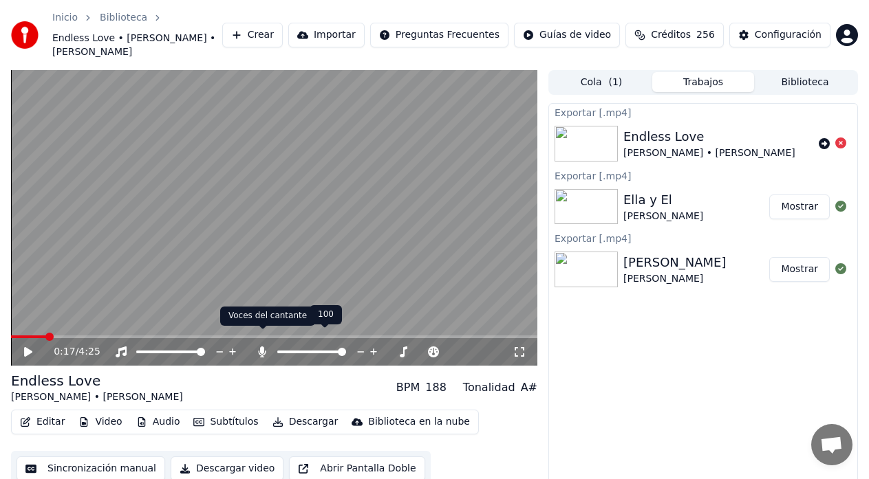
click at [262, 347] on icon at bounding box center [263, 352] width 8 height 11
click at [262, 347] on icon at bounding box center [262, 352] width 14 height 11
click at [294, 413] on button "Descargar" at bounding box center [305, 422] width 77 height 19
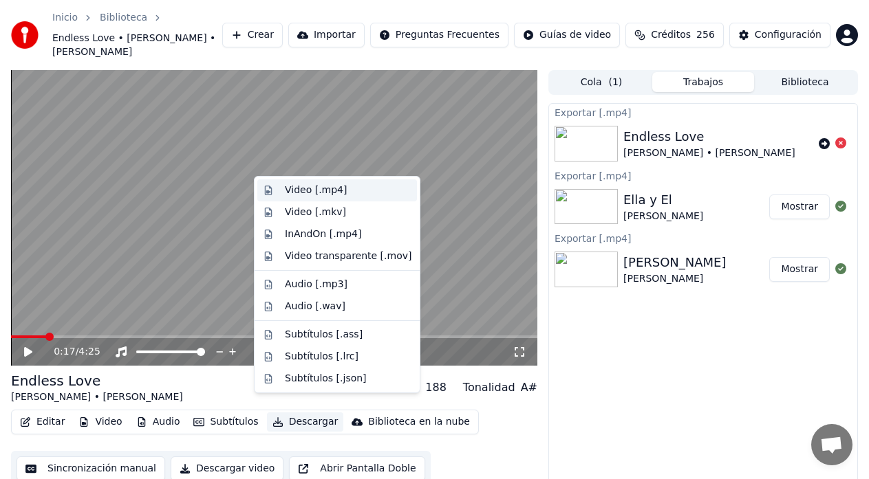
click at [321, 197] on div "Video [.mp4]" at bounding box center [337, 191] width 160 height 22
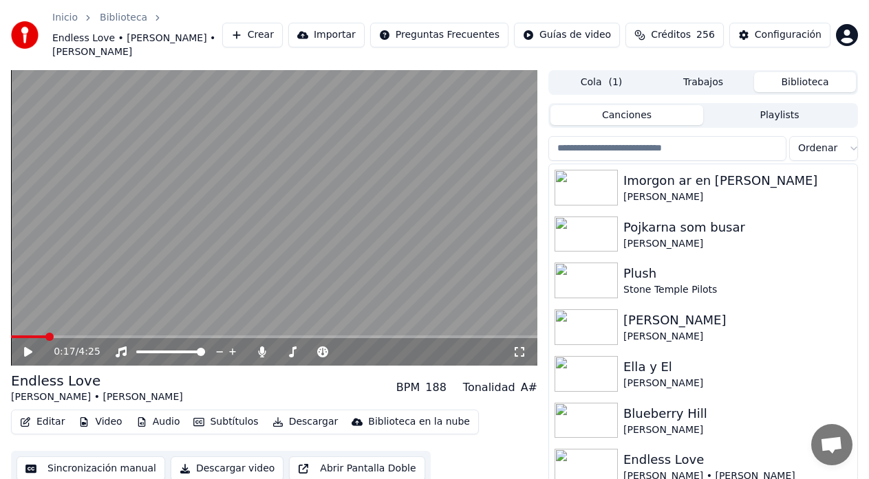
click at [780, 72] on button "Biblioteca" at bounding box center [805, 82] width 102 height 20
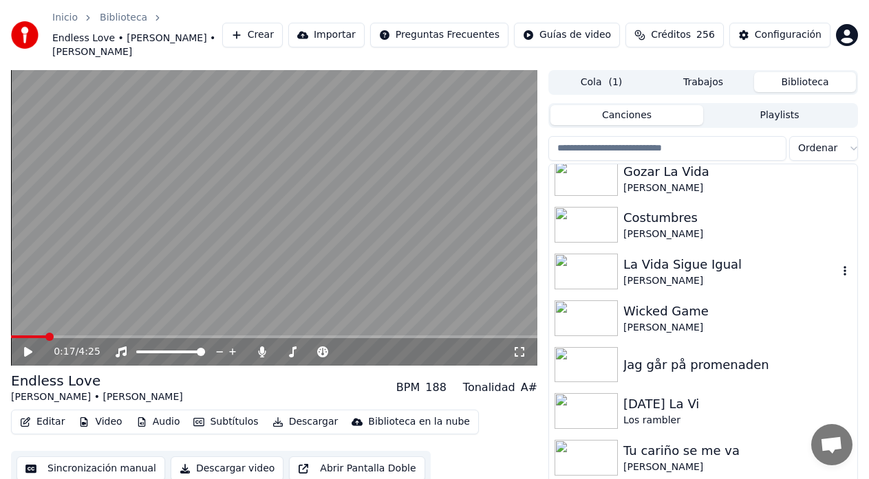
scroll to position [1009, 0]
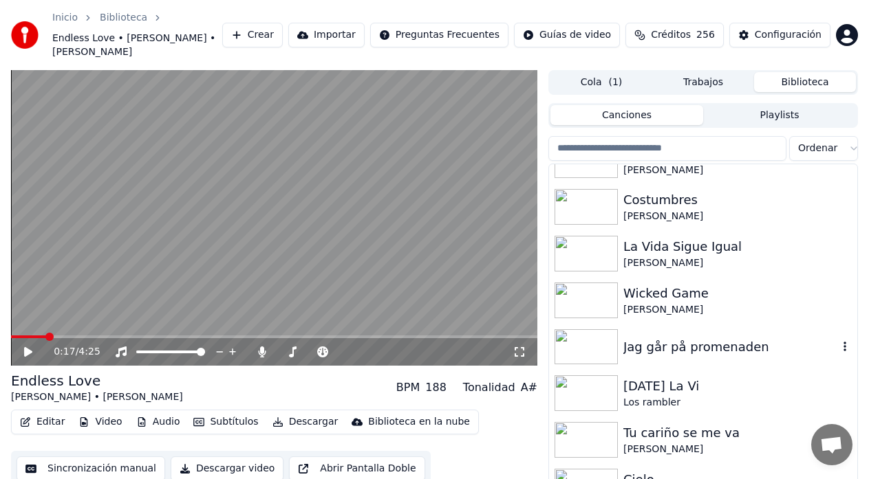
click at [686, 338] on div "Jag går på promenaden" at bounding box center [730, 347] width 215 height 19
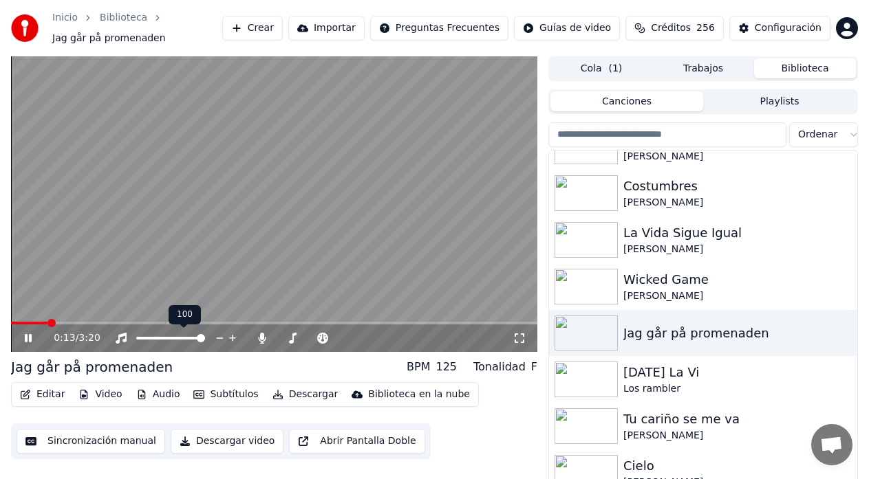
click at [205, 336] on span at bounding box center [201, 338] width 8 height 8
click at [31, 338] on icon at bounding box center [28, 338] width 7 height 8
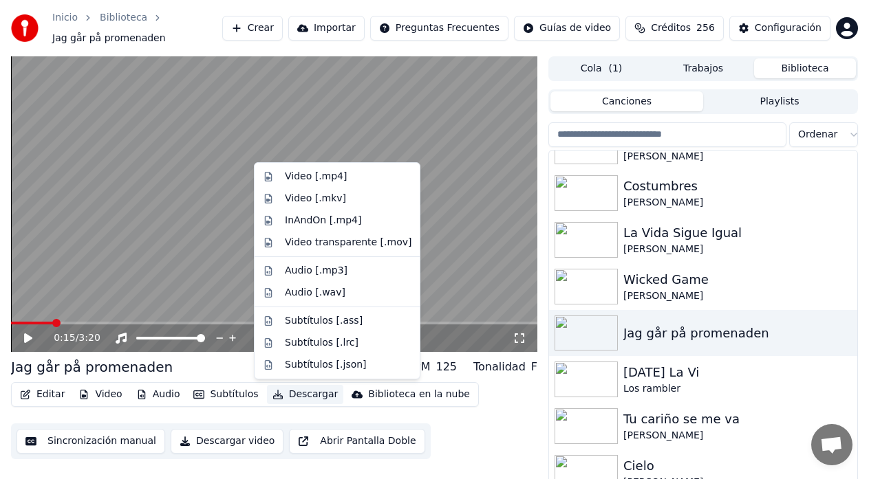
click at [301, 396] on button "Descargar" at bounding box center [305, 394] width 77 height 19
click at [316, 176] on div "Video [.mp4]" at bounding box center [316, 177] width 62 height 14
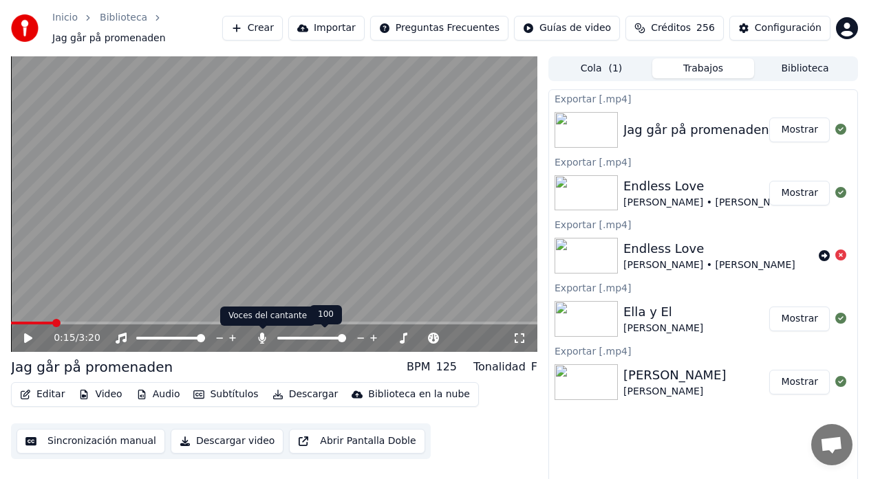
click at [261, 341] on icon at bounding box center [262, 338] width 14 height 11
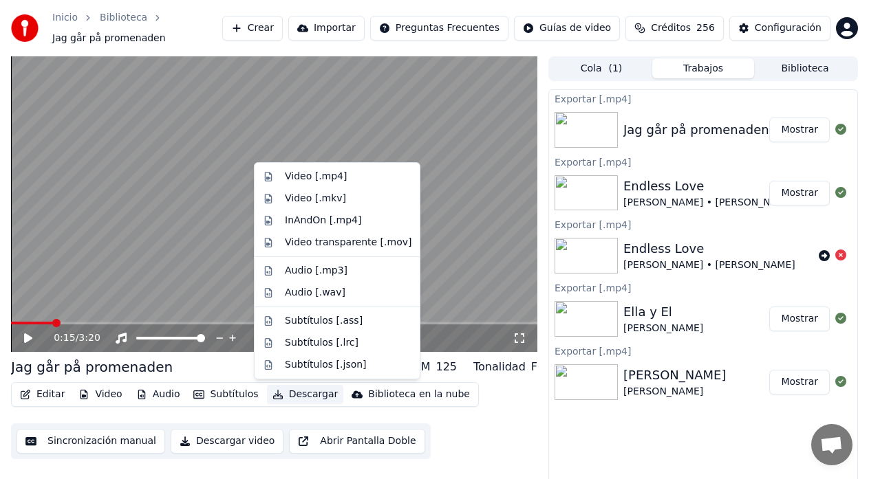
click at [281, 400] on button "Descargar" at bounding box center [305, 394] width 77 height 19
click at [295, 180] on div "Video [.mp4]" at bounding box center [316, 177] width 62 height 14
